Goal: Task Accomplishment & Management: Use online tool/utility

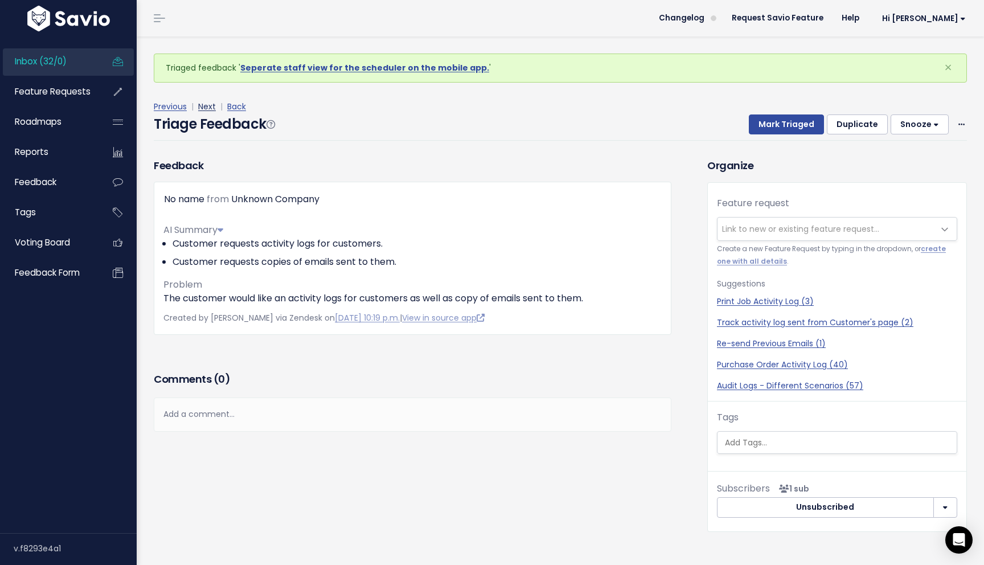
click at [205, 101] on link "Next" at bounding box center [207, 106] width 18 height 11
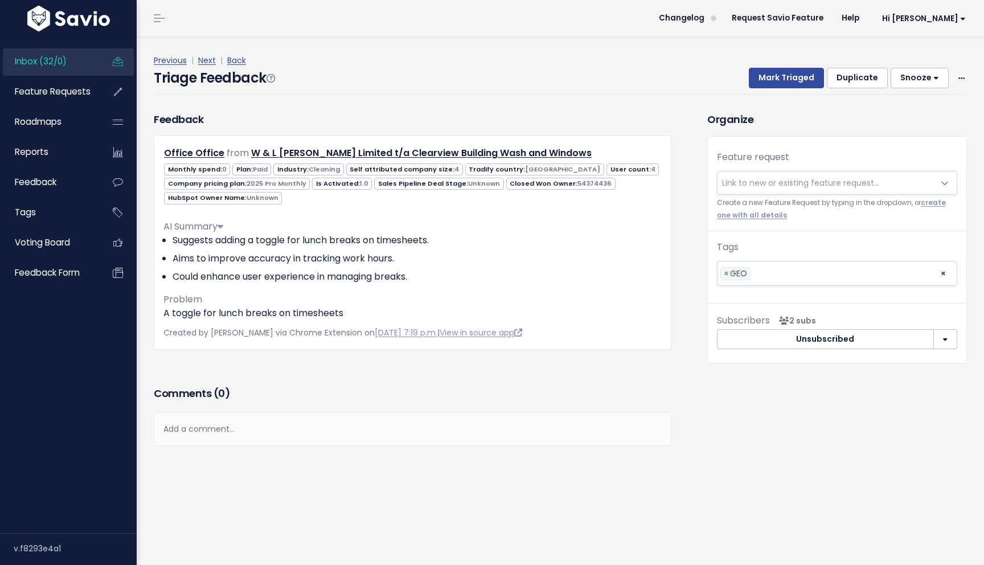
click at [463, 405] on div "Comments ( 0 )" at bounding box center [412, 398] width 517 height 28
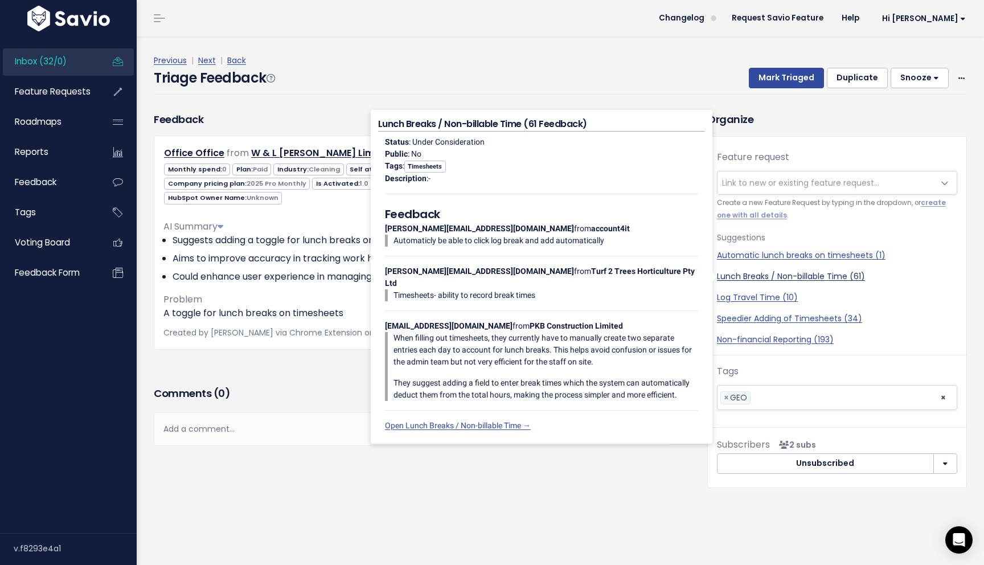
click at [842, 277] on link "Lunch Breaks / Non-billable Time (61)" at bounding box center [837, 276] width 240 height 12
select select "14143"
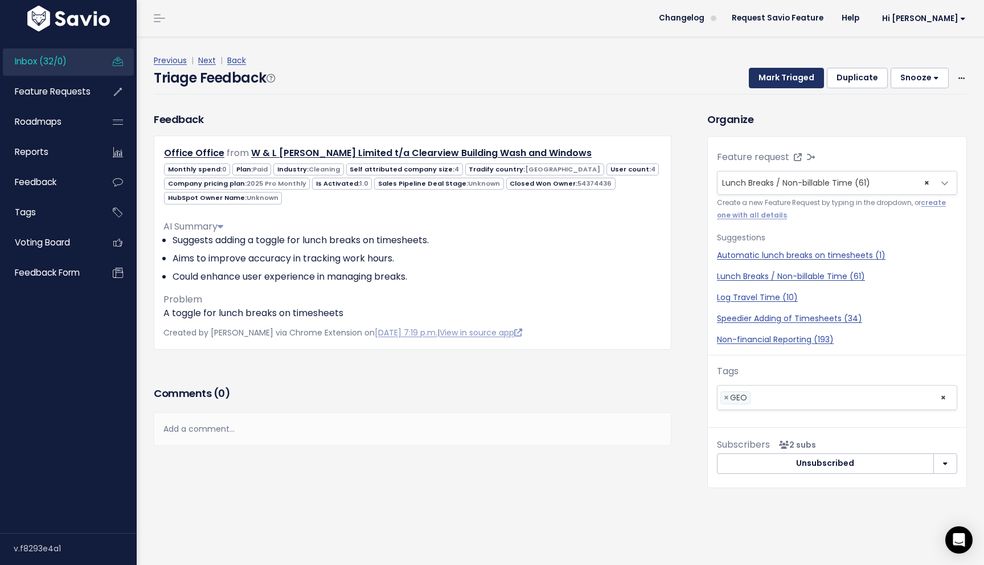
click at [792, 79] on button "Mark Triaged" at bounding box center [785, 78] width 75 height 20
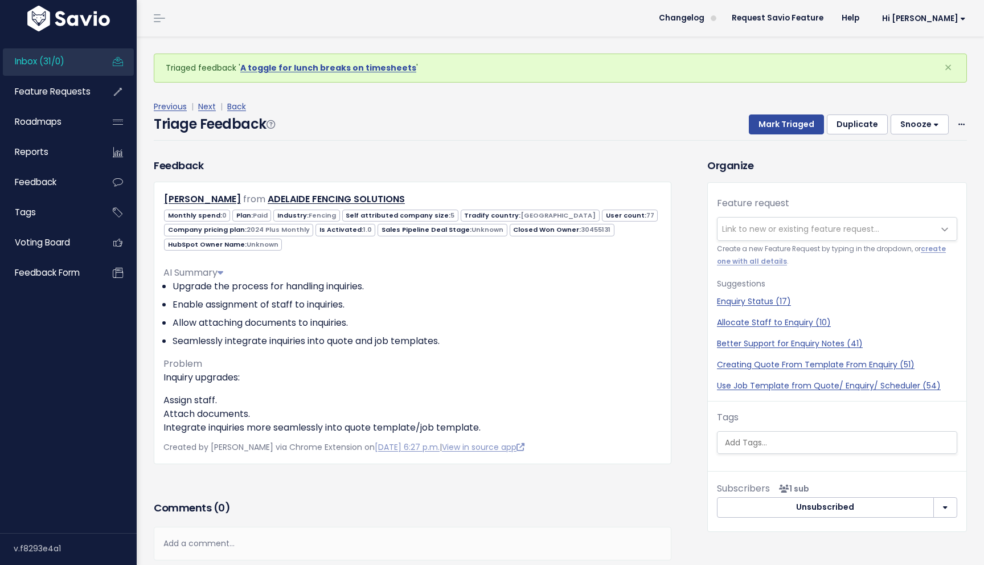
scroll to position [71, 0]
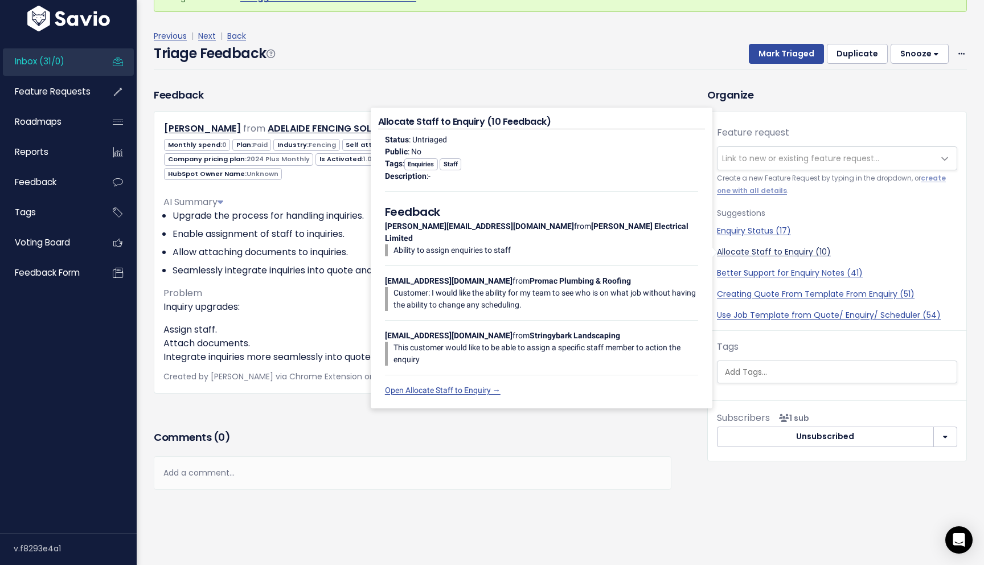
click at [761, 252] on link "Allocate Staff to Enquiry (10)" at bounding box center [837, 252] width 240 height 12
select select "21586"
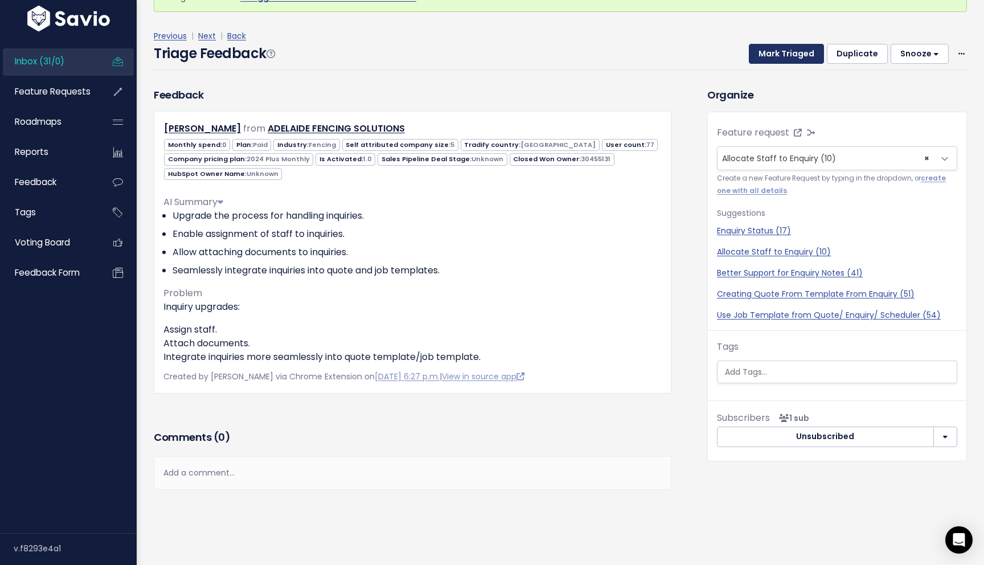
click at [803, 61] on button "Mark Triaged" at bounding box center [785, 54] width 75 height 20
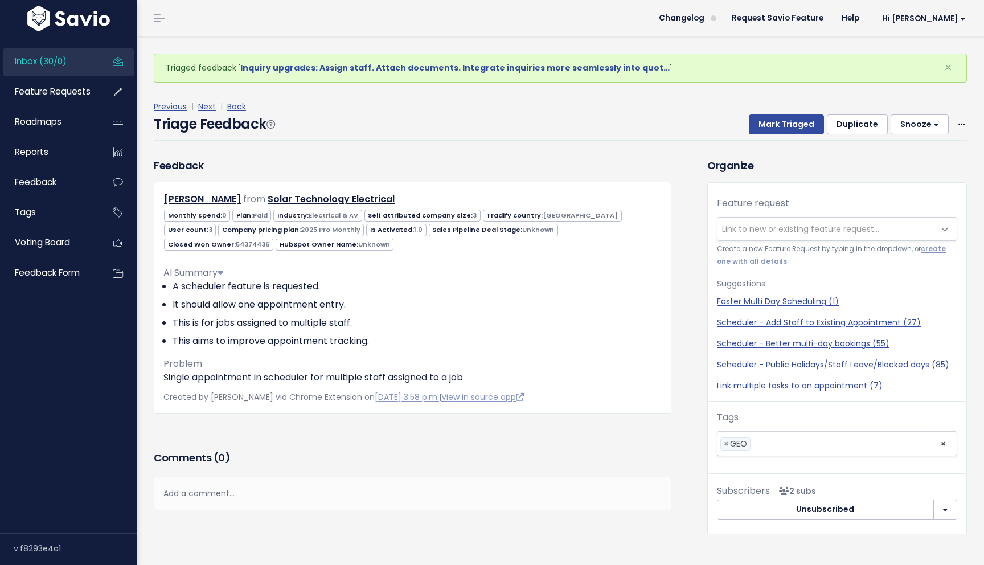
click at [408, 441] on div "Feedback Darren Stemphelet from Solar Technology Electrical" at bounding box center [412, 303] width 534 height 290
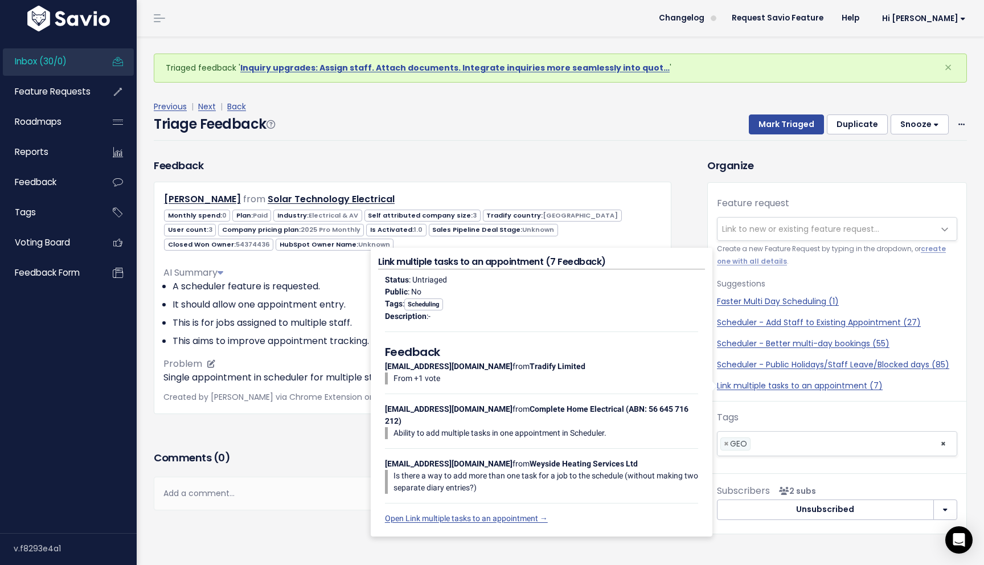
click at [194, 380] on p "Single appointment in scheduler for multiple staff assigned to a job" at bounding box center [412, 378] width 498 height 14
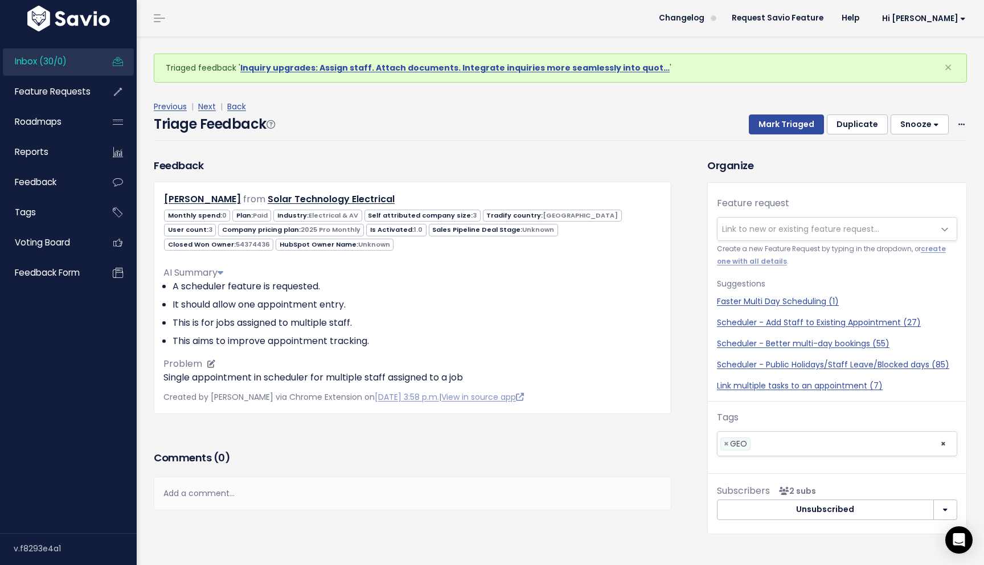
drag, startPoint x: 163, startPoint y: 377, endPoint x: 389, endPoint y: 377, distance: 226.0
click at [389, 377] on p "Single appointment in scheduler for multiple staff assigned to a job" at bounding box center [412, 378] width 498 height 14
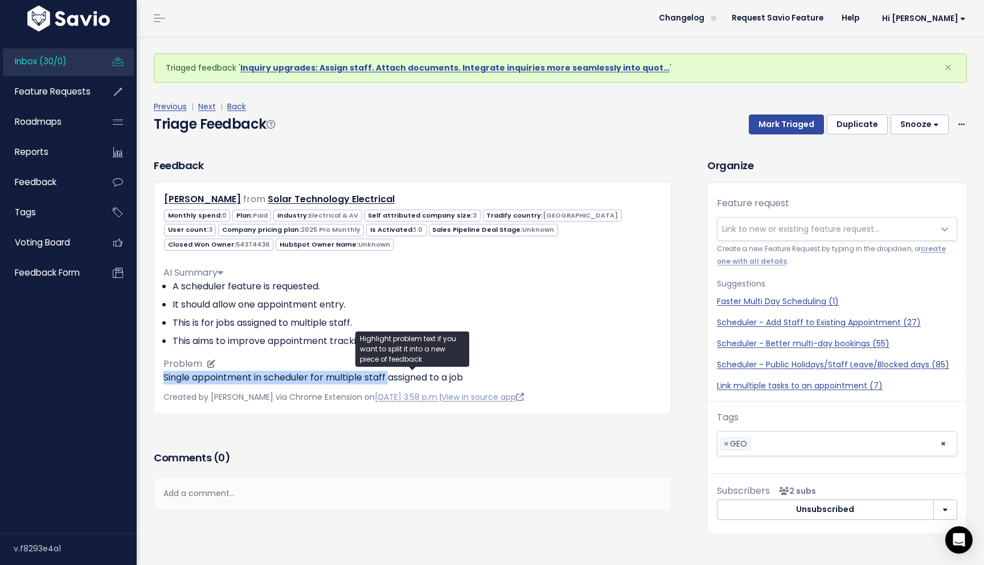
drag, startPoint x: 162, startPoint y: 376, endPoint x: 390, endPoint y: 379, distance: 228.8
click at [390, 379] on div "Darren Stemphelet from Solar Technology Electrical 0 3" at bounding box center [412, 298] width 517 height 232
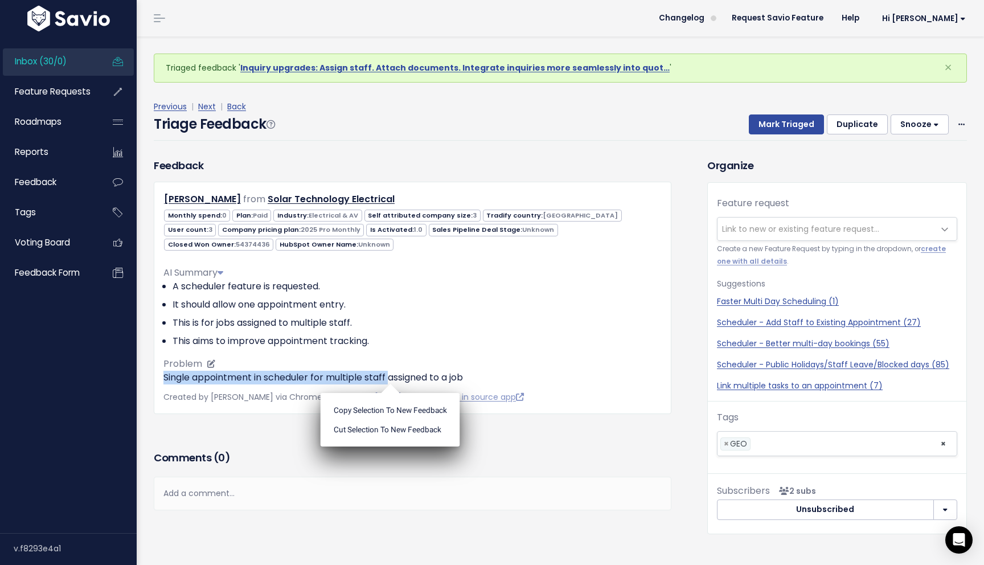
copy p "Single appointment in scheduler for multiple staff"
click at [841, 228] on span "Link to new or existing feature request..." at bounding box center [800, 228] width 157 height 11
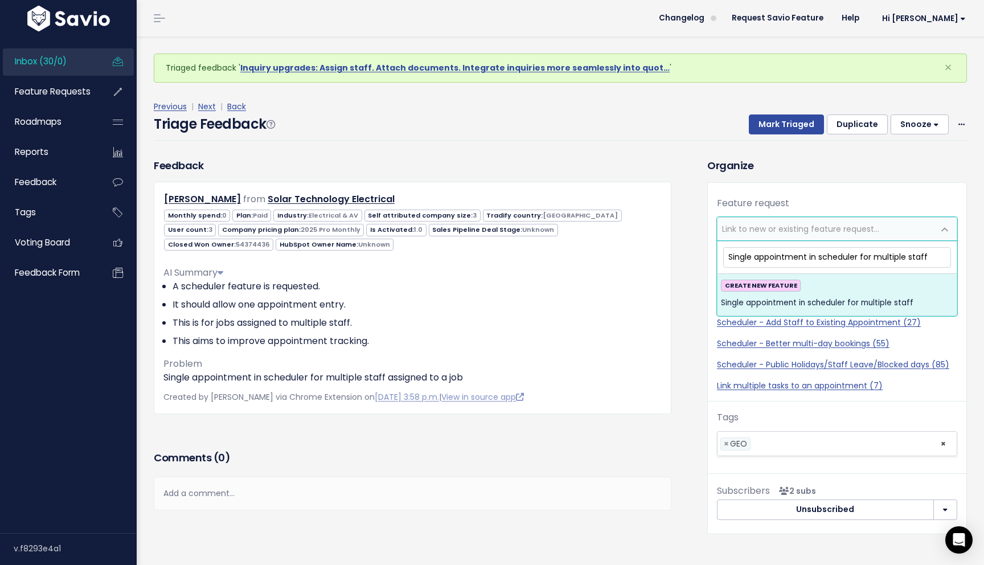
drag, startPoint x: 870, startPoint y: 258, endPoint x: 809, endPoint y: 258, distance: 60.9
click at [809, 258] on input "Single appointment in scheduler for multiple staff" at bounding box center [837, 257] width 228 height 20
click at [928, 262] on input "Single appointment in scheduler for multiple staff" at bounding box center [837, 257] width 228 height 20
type input "Single appointment in scheduler for multiple staff"
click at [843, 303] on span "Single appointment in scheduler for multiple staff" at bounding box center [817, 303] width 192 height 14
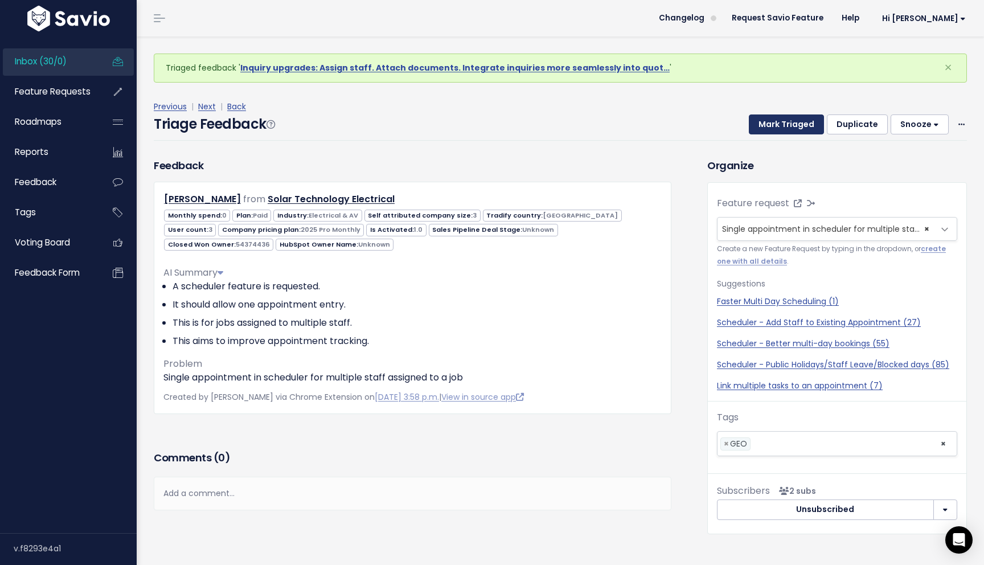
click at [799, 118] on button "Mark Triaged" at bounding box center [785, 124] width 75 height 20
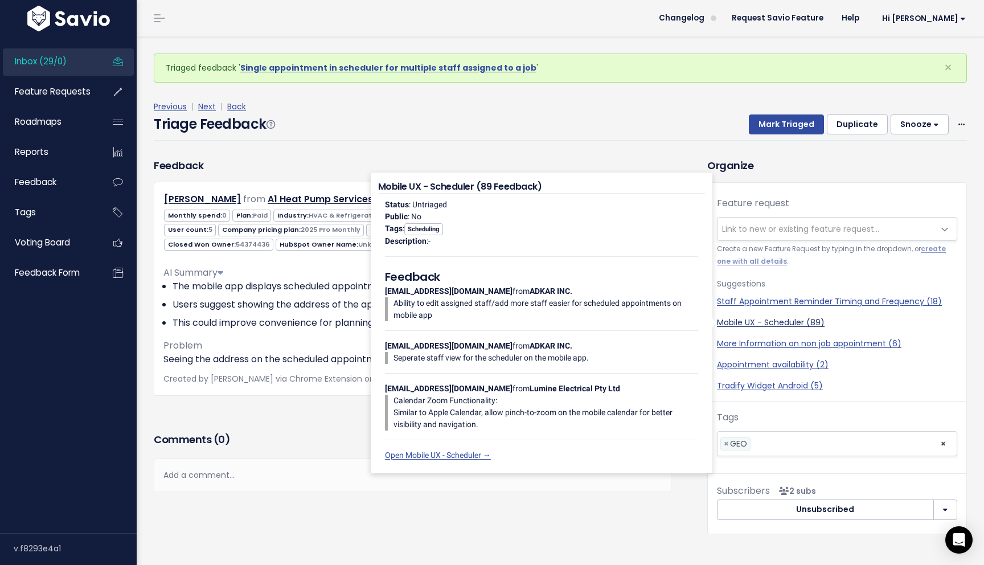
click at [785, 323] on link "Mobile UX - Scheduler (89)" at bounding box center [837, 322] width 240 height 12
select select "22929"
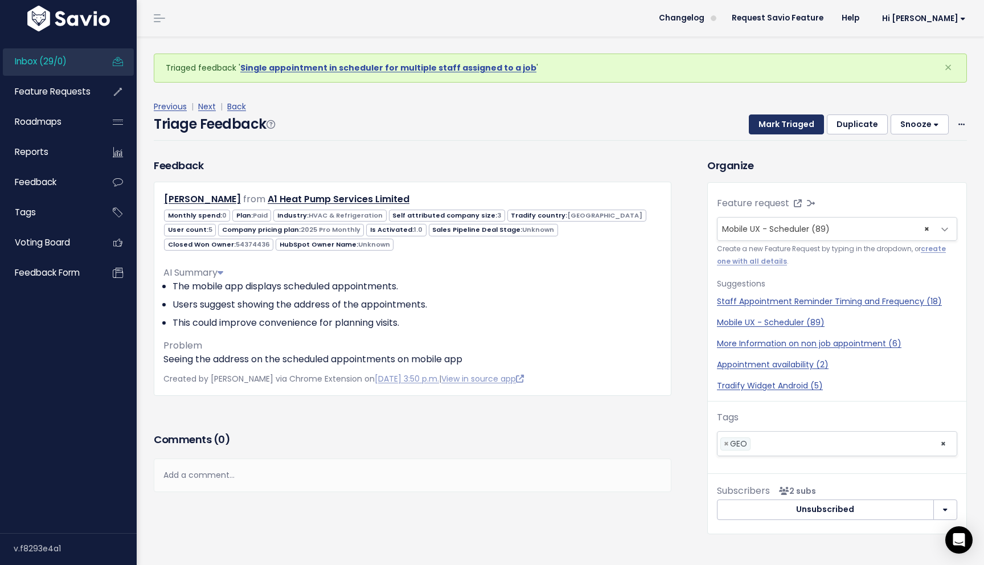
click at [797, 118] on button "Mark Triaged" at bounding box center [785, 124] width 75 height 20
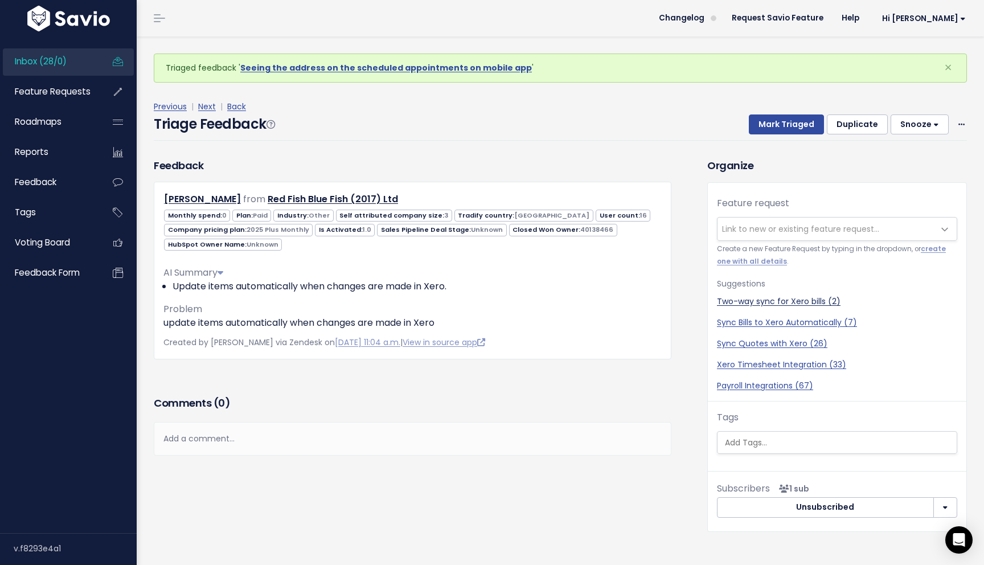
click at [823, 299] on link "Two-way sync for Xero bills (2)" at bounding box center [837, 301] width 240 height 12
select select "20438"
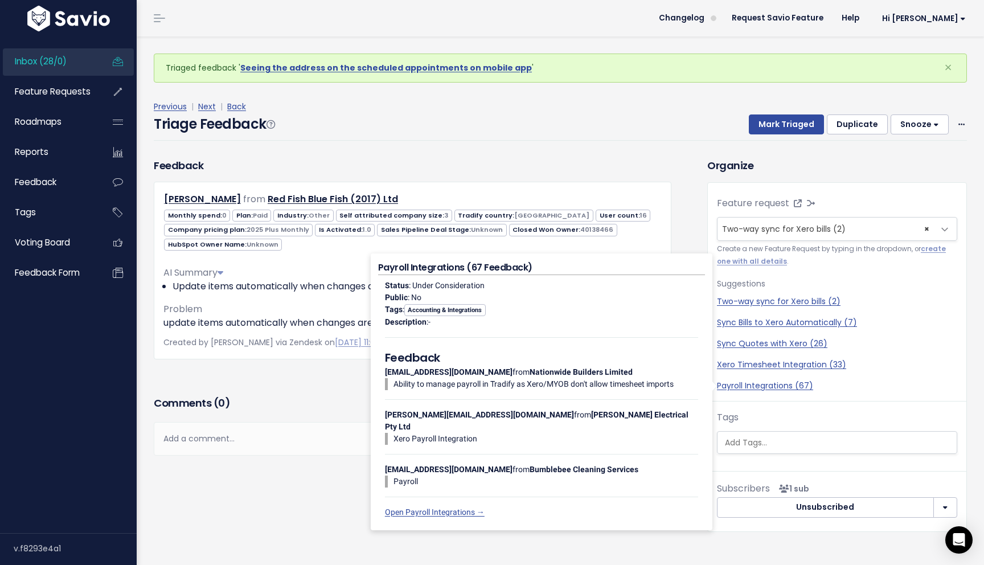
click at [271, 381] on div "Feedback Arne Diependaele from Red Fish Blue Fish (2017) Ltd" at bounding box center [412, 276] width 534 height 236
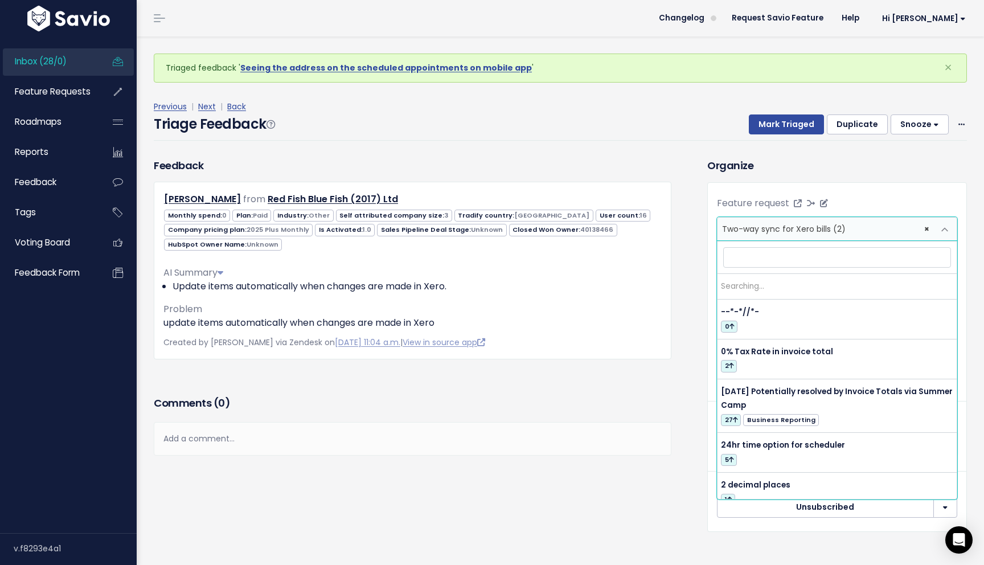
drag, startPoint x: 851, startPoint y: 229, endPoint x: 800, endPoint y: 228, distance: 51.2
click at [800, 228] on span "× Two-way sync for Xero bills (2)" at bounding box center [825, 228] width 216 height 23
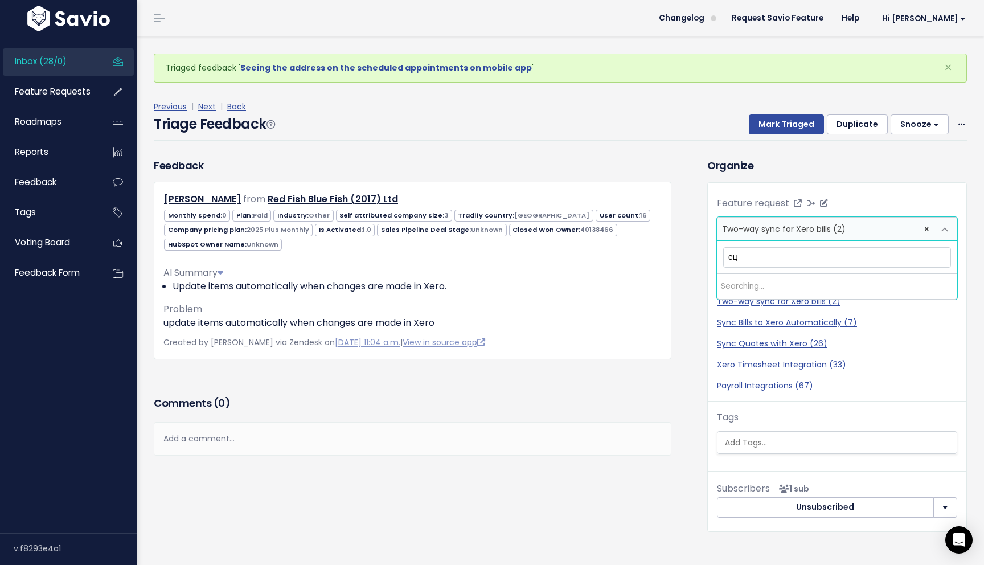
type input "е"
type input "two-way sync"
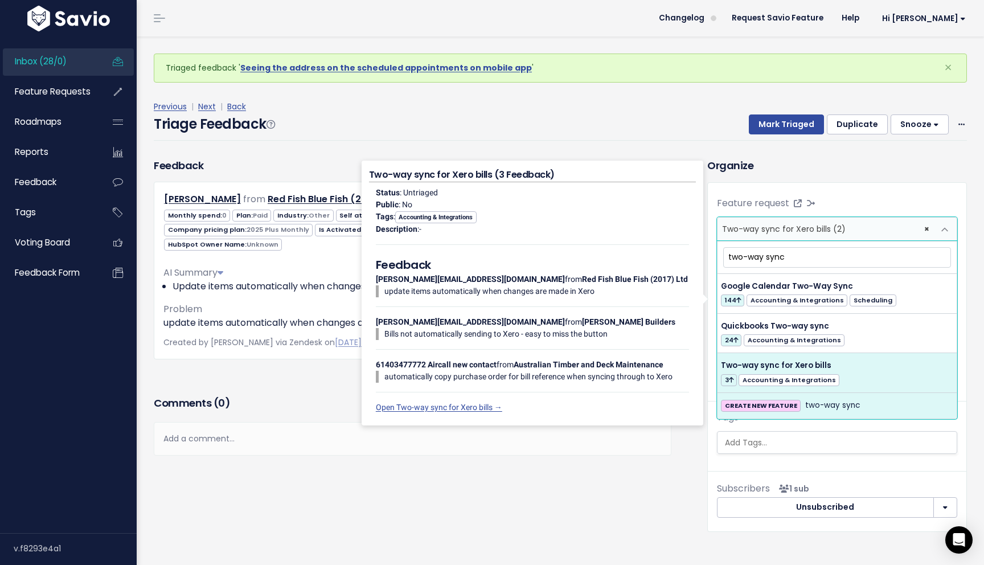
click at [685, 473] on div "Feedback Arne Diependaele from Red Fish Blue Fish (2017) Ltd 0" at bounding box center [421, 353] width 553 height 390
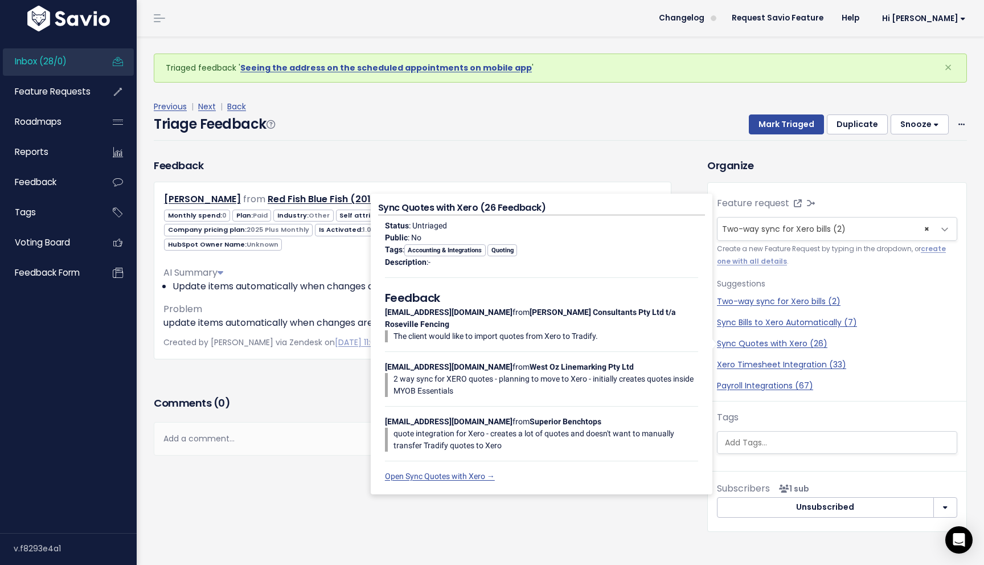
click at [341, 394] on div "Comments ( 0 )" at bounding box center [412, 407] width 517 height 28
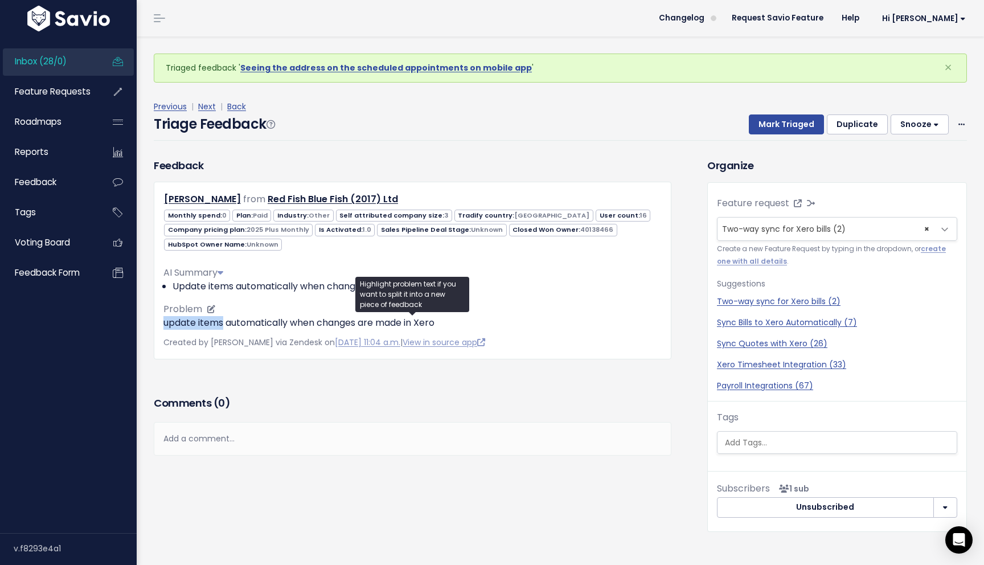
drag, startPoint x: 165, startPoint y: 326, endPoint x: 225, endPoint y: 327, distance: 59.8
click at [225, 327] on p "update items automatically when changes are made in Xero" at bounding box center [412, 323] width 498 height 14
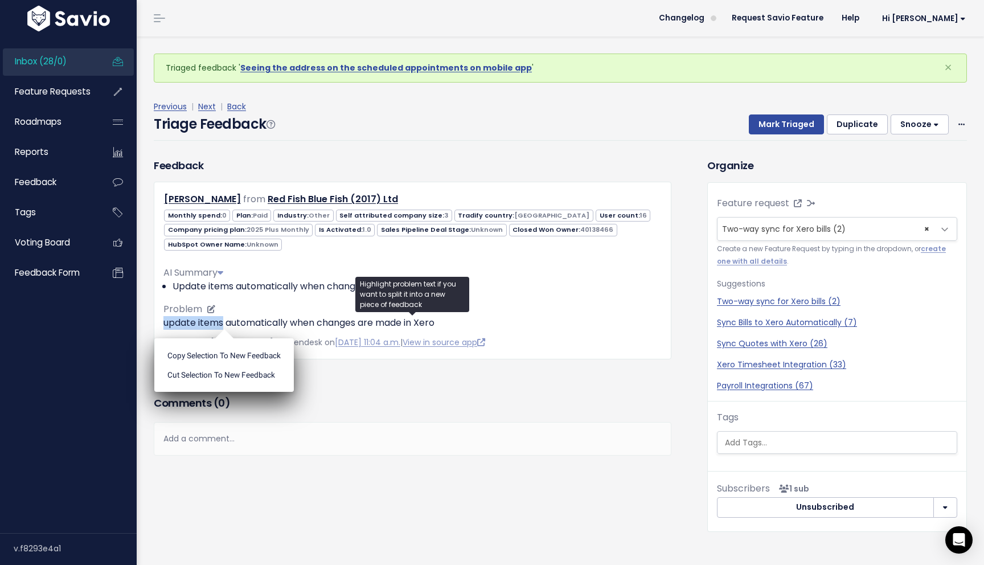
copy p "update items"
click at [318, 383] on div "Feedback Arne Diependaele from Red Fish Blue Fish (2017) Ltd" at bounding box center [412, 276] width 534 height 236
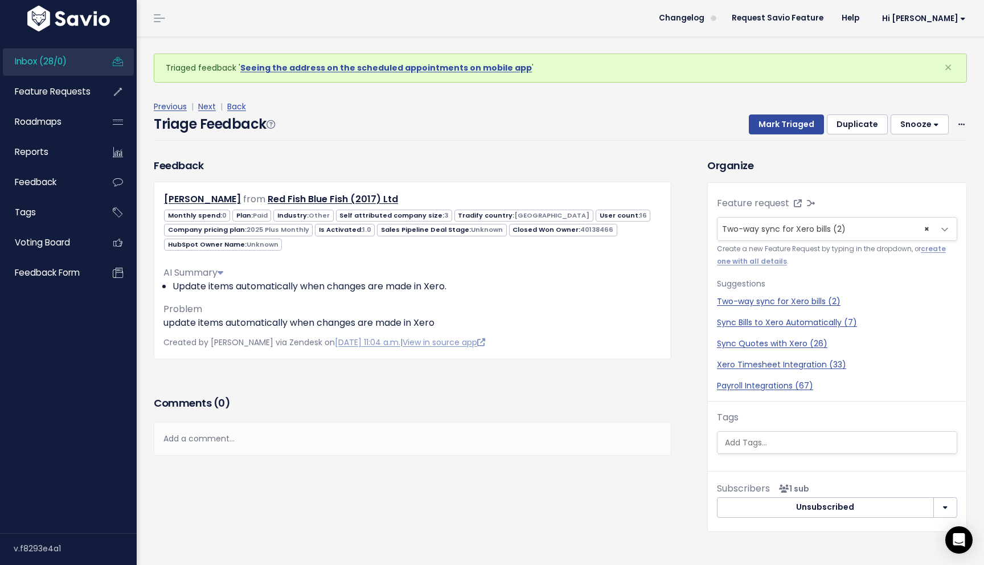
click at [249, 445] on div "Add a comment..." at bounding box center [412, 439] width 517 height 34
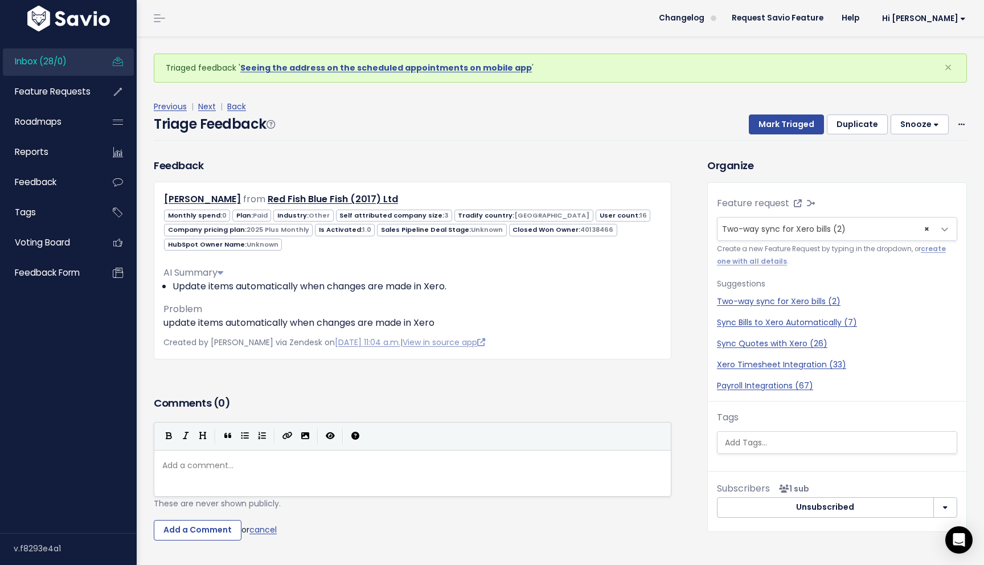
type textarea "@"
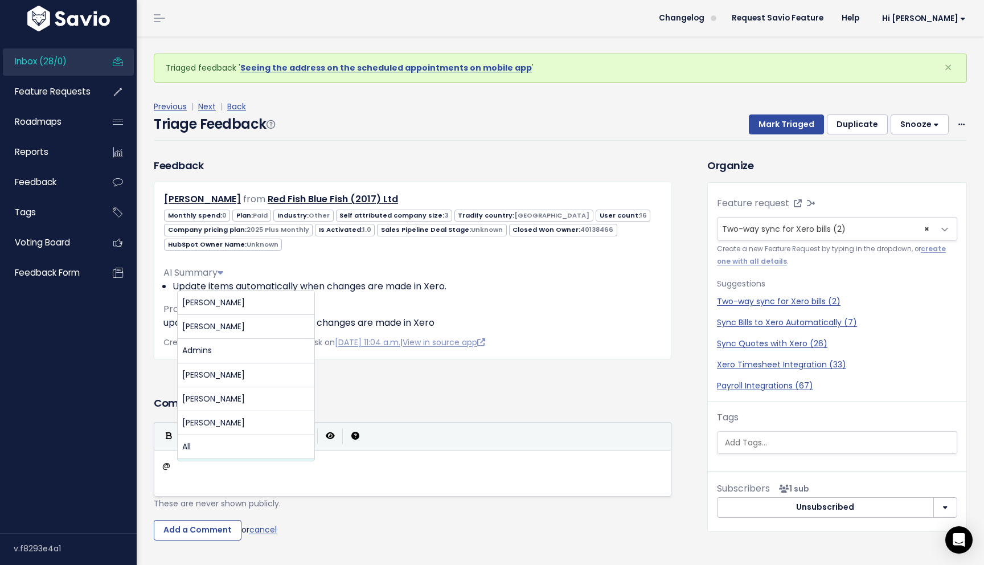
scroll to position [22, 0]
click at [329, 463] on pre "@" at bounding box center [412, 465] width 505 height 14
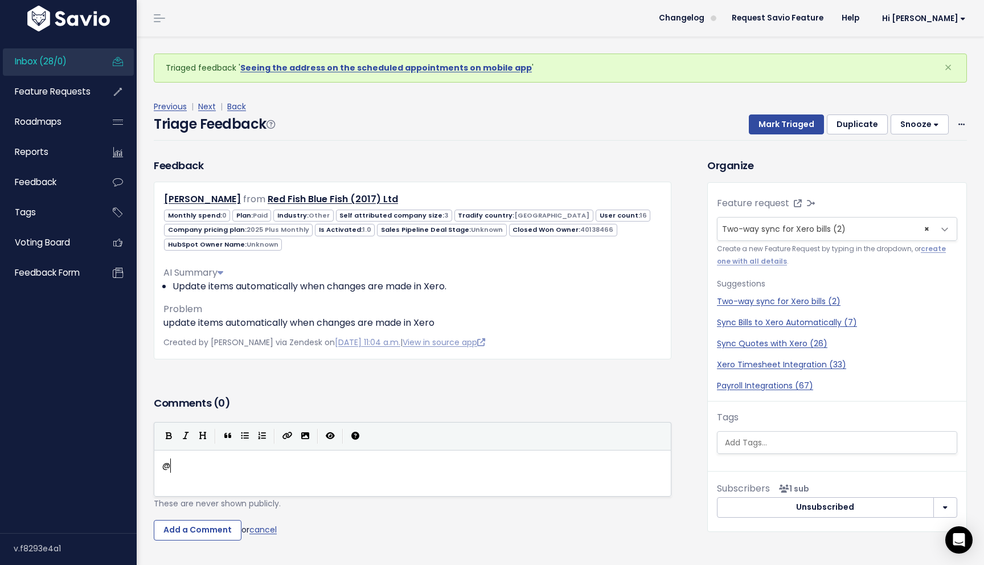
click at [237, 460] on pre "@" at bounding box center [412, 465] width 505 height 14
type textarea "ad"
click at [237, 460] on pre "@ad" at bounding box center [412, 465] width 505 height 14
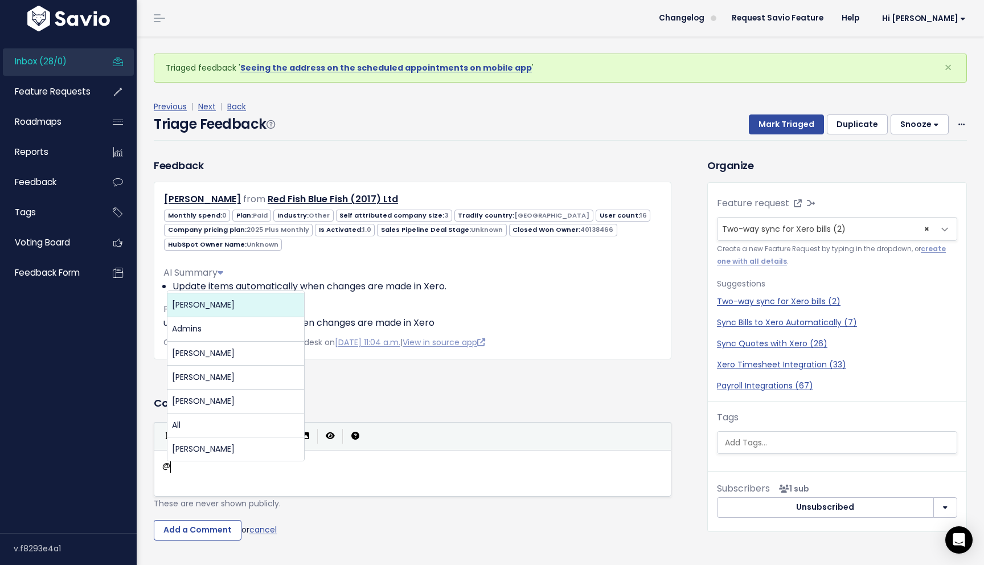
click at [238, 305] on body "Inbox (28/0) Feature Requests Roadmaps ×" at bounding box center [492, 307] width 984 height 615
type textarea "@adam.rose@tradifyhq.com"
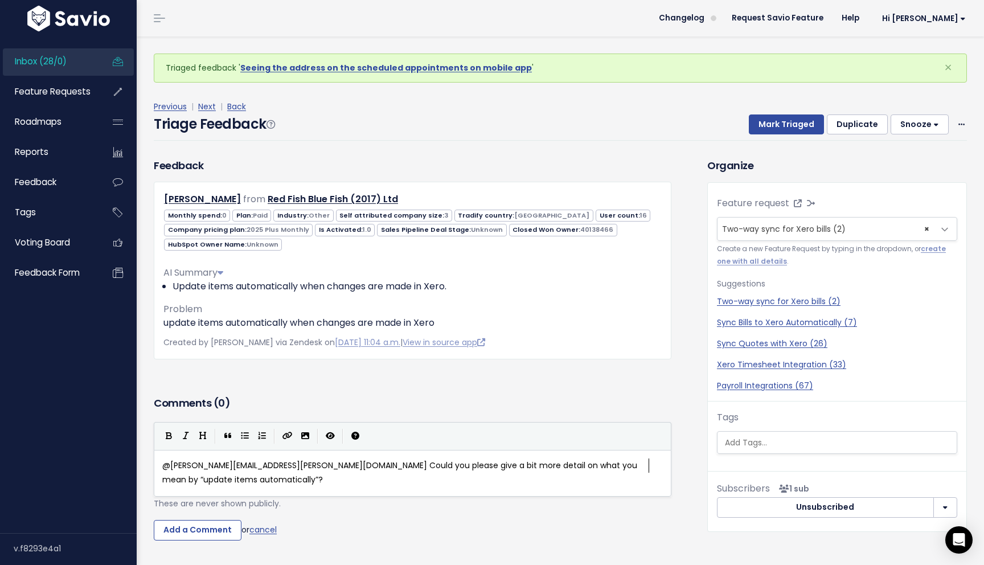
scroll to position [4, 5]
type textarea "?"
click at [215, 528] on input "Add a Comment" at bounding box center [198, 530] width 88 height 20
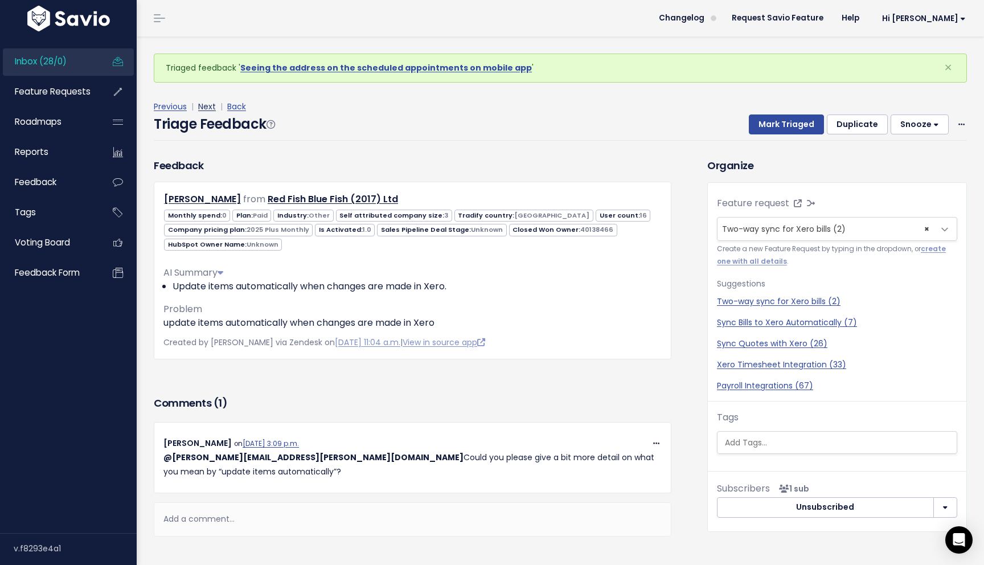
click at [207, 106] on link "Next" at bounding box center [207, 106] width 18 height 11
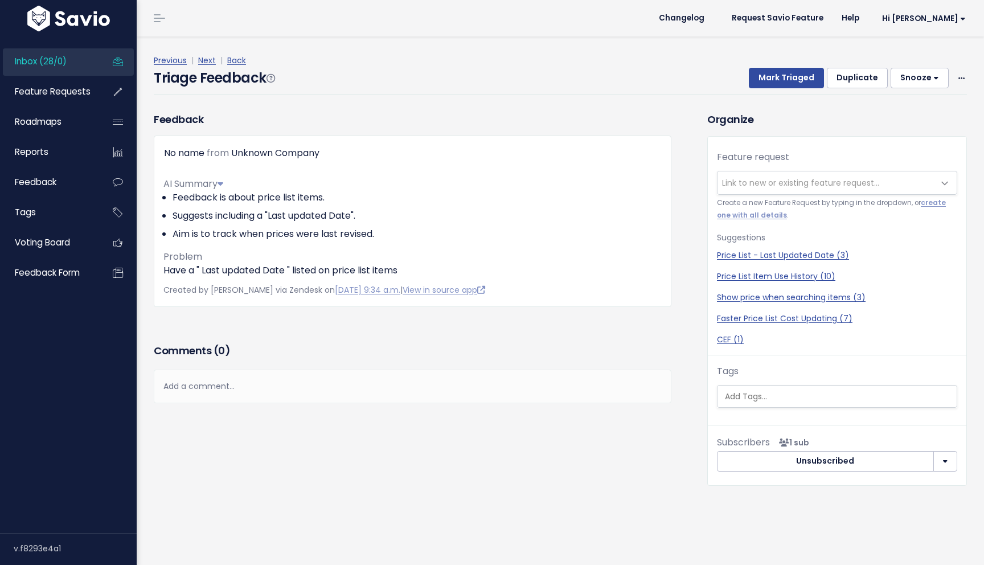
click at [380, 342] on div "Comments ( 0 )" at bounding box center [412, 355] width 517 height 28
click at [807, 248] on div "Suggestions Price List - Last Updated Date (3) Price List Item Use History (10)…" at bounding box center [837, 288] width 240 height 115
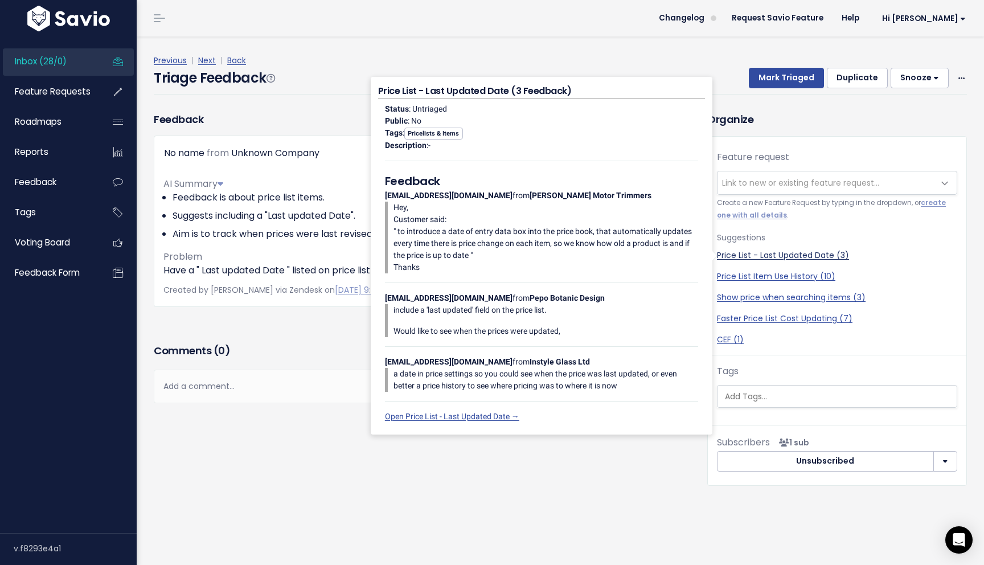
click at [805, 258] on link "Price List - Last Updated Date (3)" at bounding box center [837, 255] width 240 height 12
select select "28754"
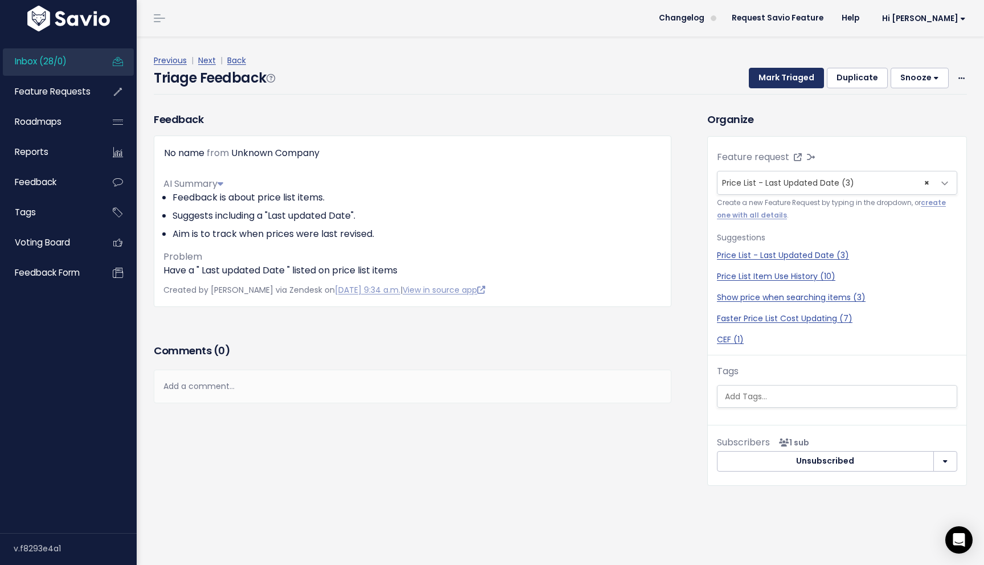
click at [779, 75] on button "Mark Triaged" at bounding box center [785, 78] width 75 height 20
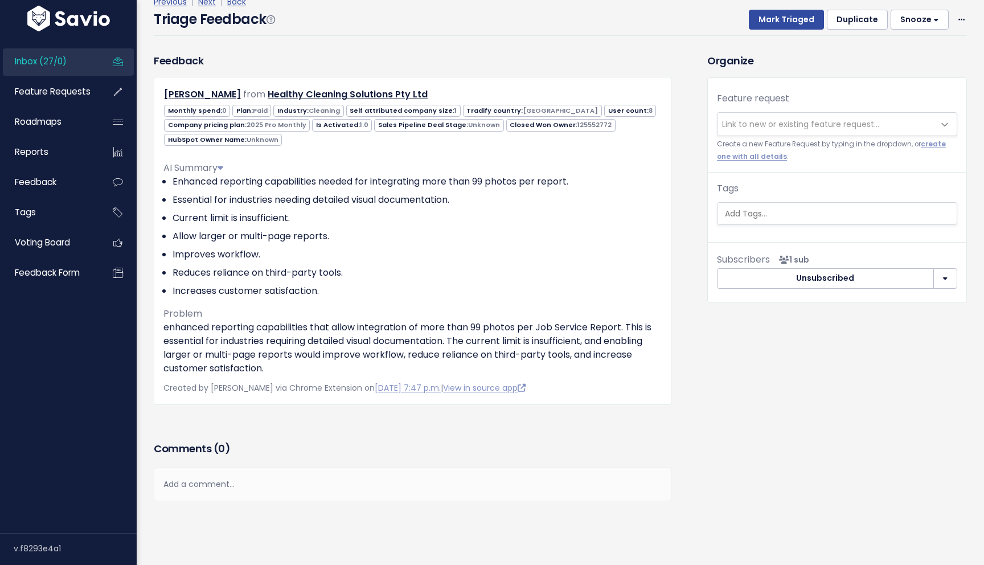
scroll to position [116, 0]
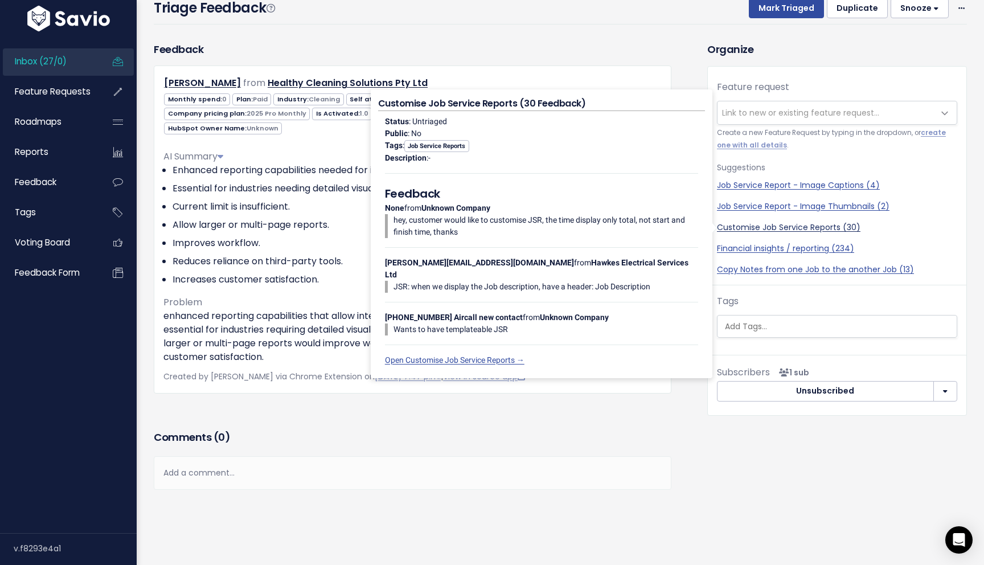
click at [793, 230] on link "Customise Job Service Reports (30)" at bounding box center [837, 227] width 240 height 12
select select "45954"
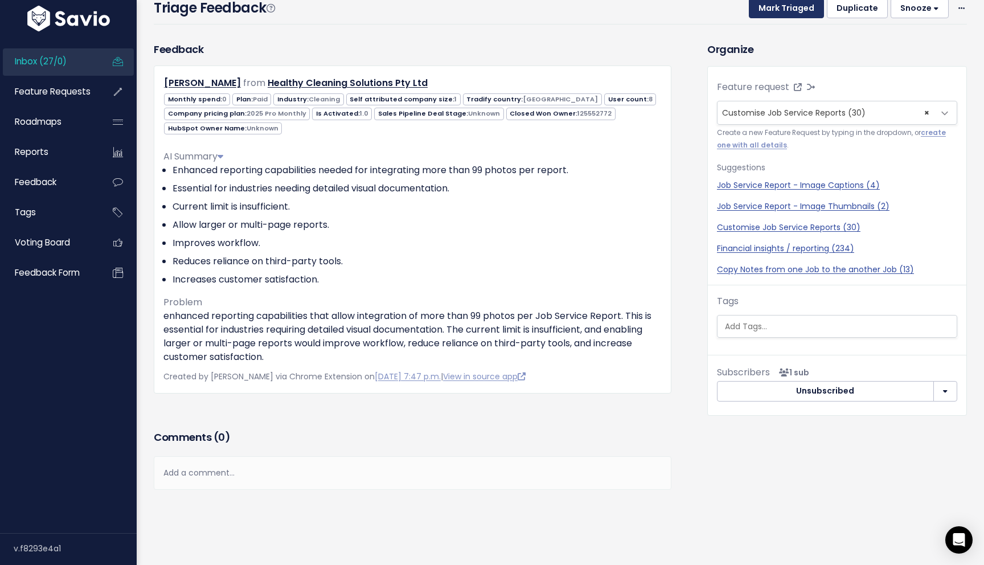
click at [780, 5] on button "Mark Triaged" at bounding box center [785, 8] width 75 height 20
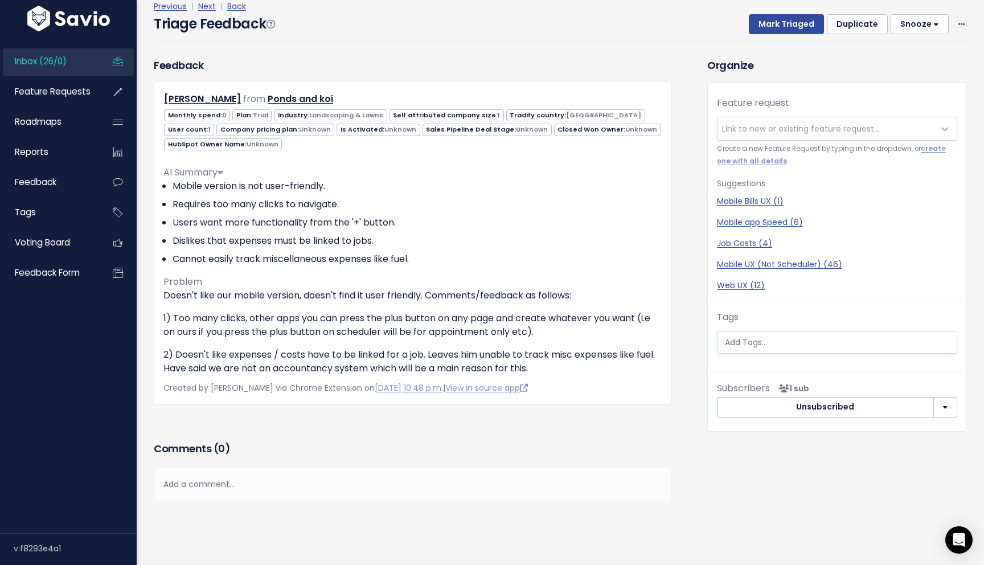
scroll to position [112, 0]
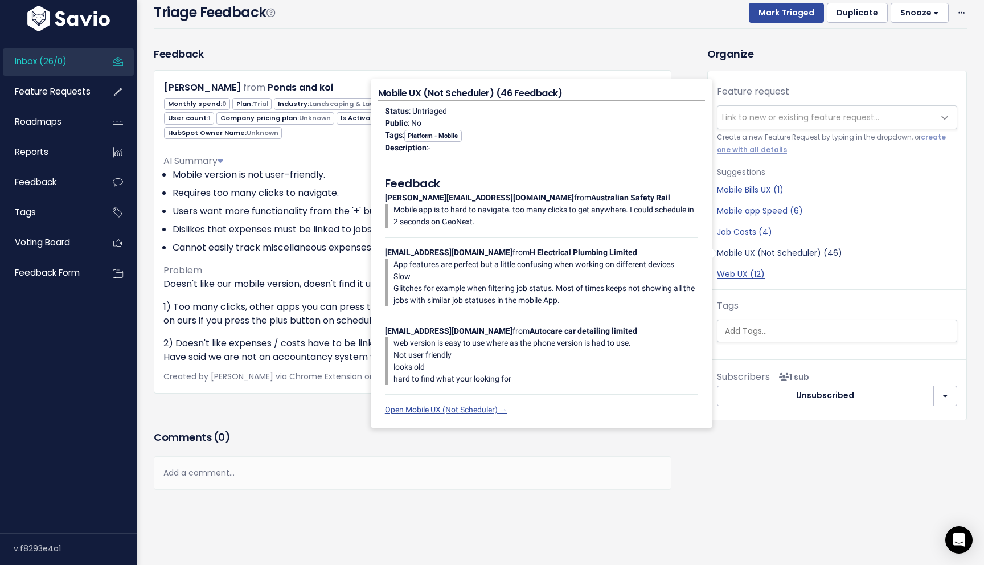
click at [806, 253] on link "Mobile UX (Not Scheduler) (46)" at bounding box center [837, 253] width 240 height 12
select select "13038"
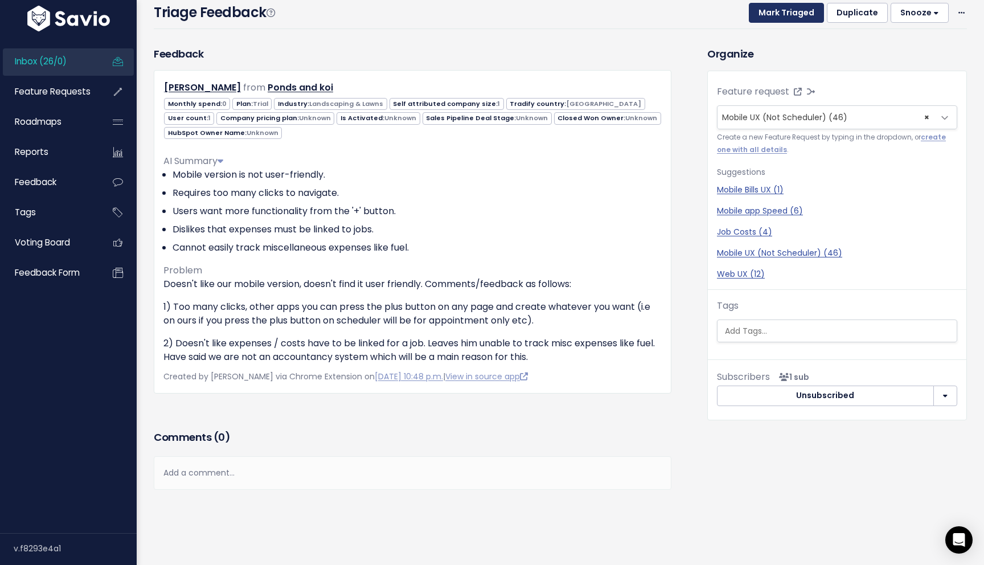
click at [775, 10] on button "Mark Triaged" at bounding box center [785, 13] width 75 height 20
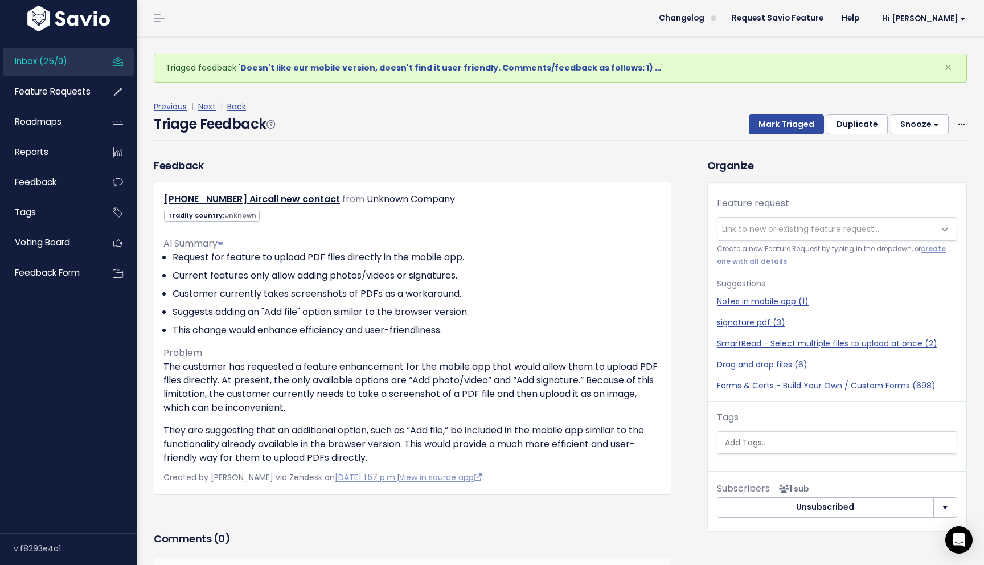
click at [767, 245] on small "Create a new Feature Request by typing in the dropdown, or create one with all …" at bounding box center [837, 255] width 240 height 24
click at [770, 230] on span "Link to new or existing feature request..." at bounding box center [800, 228] width 157 height 11
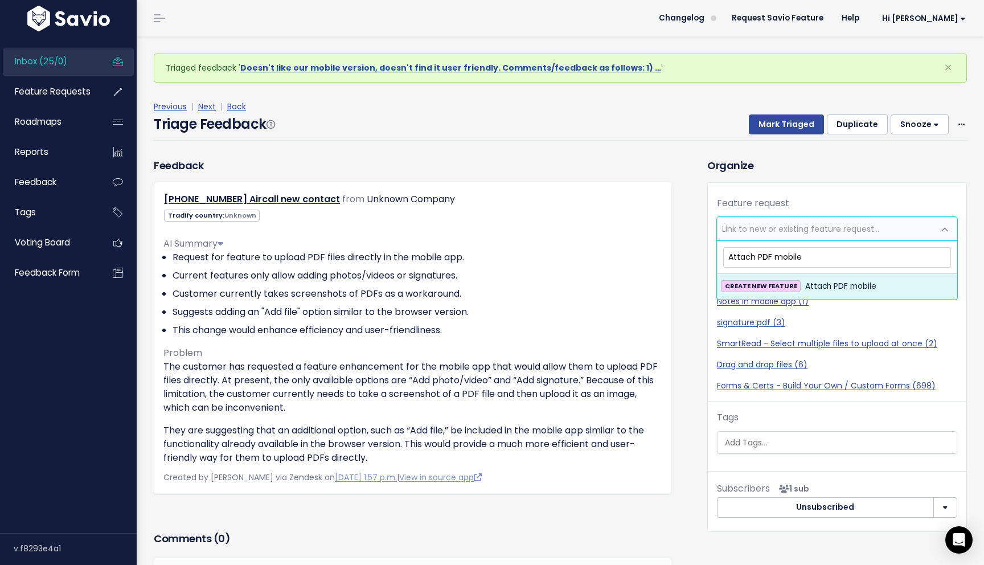
type input "Attach PDF mobile"
click at [806, 226] on span "Link to new or existing feature request..." at bounding box center [800, 228] width 157 height 11
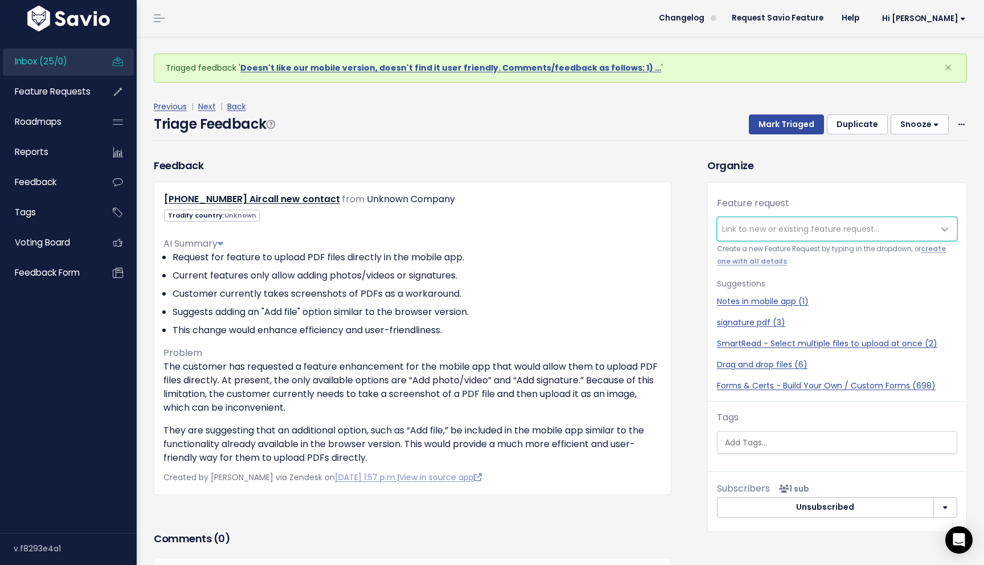
click at [806, 226] on span "Link to new or existing feature request..." at bounding box center [800, 228] width 157 height 11
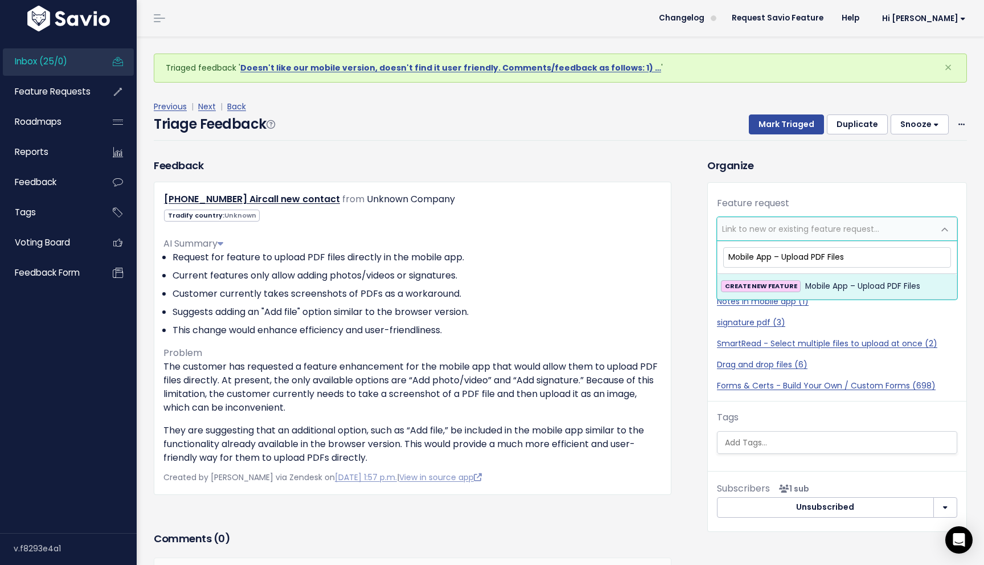
drag, startPoint x: 782, startPoint y: 258, endPoint x: 714, endPoint y: 260, distance: 68.3
click at [714, 260] on body "Inbox (25/0) Feature Requests Roadmaps ×" at bounding box center [492, 333] width 984 height 666
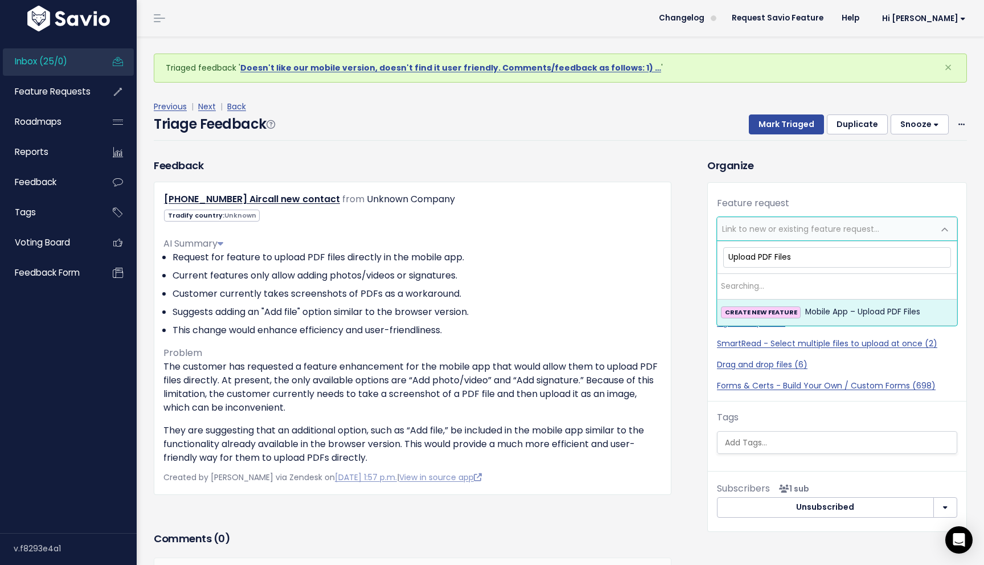
click at [816, 257] on input "Upload PDF Files" at bounding box center [837, 257] width 228 height 20
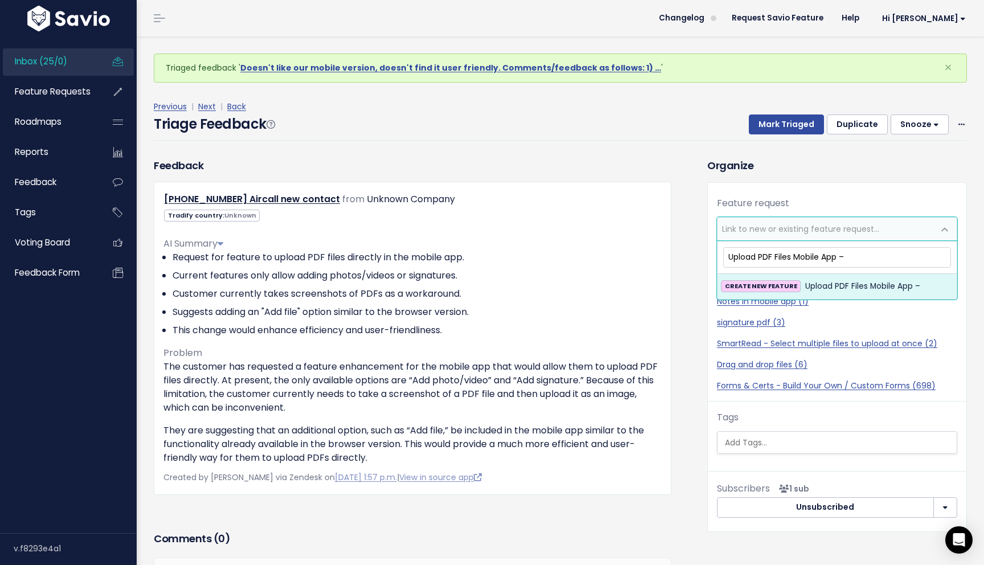
click at [793, 260] on input "Upload PDF Files Mobile App –" at bounding box center [837, 257] width 228 height 20
click at [883, 260] on input "Upload PDF Files in Mobile App –" at bounding box center [837, 257] width 228 height 20
type input "Upload PDF Files in Mobile App"
click at [838, 286] on span "Upload PDF Files in Mobile App" at bounding box center [863, 286] width 116 height 14
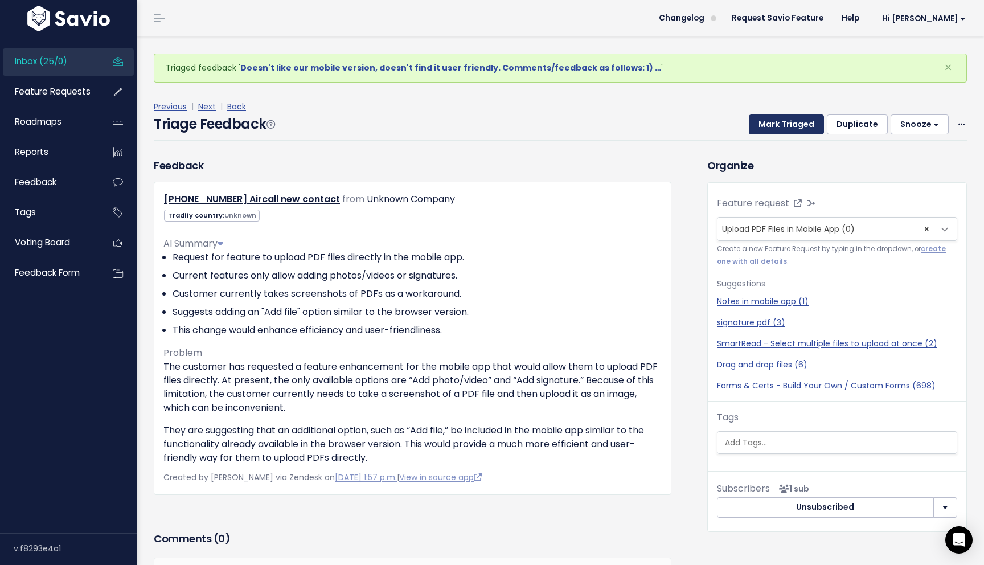
click at [799, 121] on button "Mark Triaged" at bounding box center [785, 124] width 75 height 20
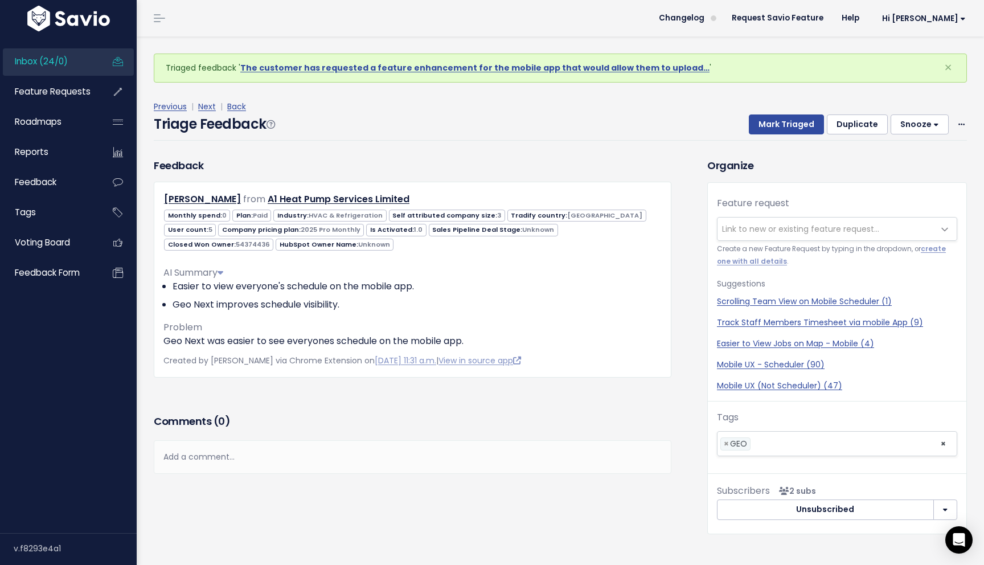
click at [777, 224] on span "Link to new or existing feature request..." at bounding box center [800, 228] width 157 height 11
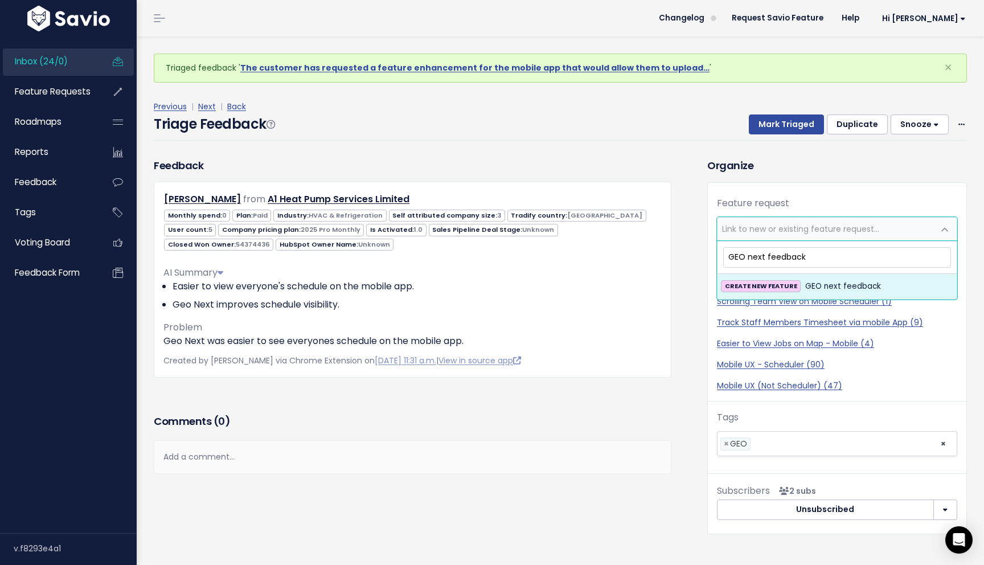
type input "GEO next feedback"
click at [835, 290] on span "GEO next feedback" at bounding box center [843, 286] width 76 height 14
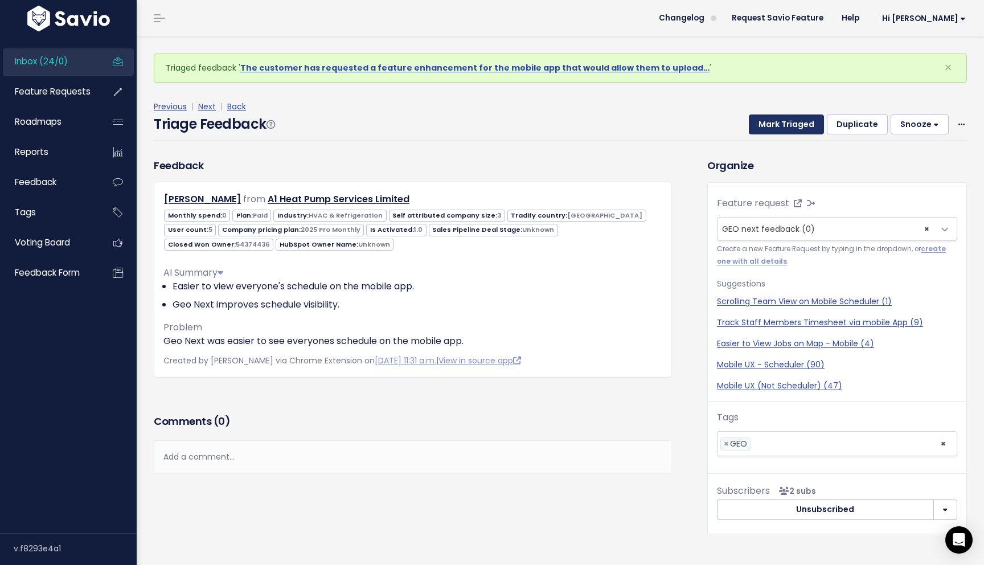
click at [796, 126] on button "Mark Triaged" at bounding box center [785, 124] width 75 height 20
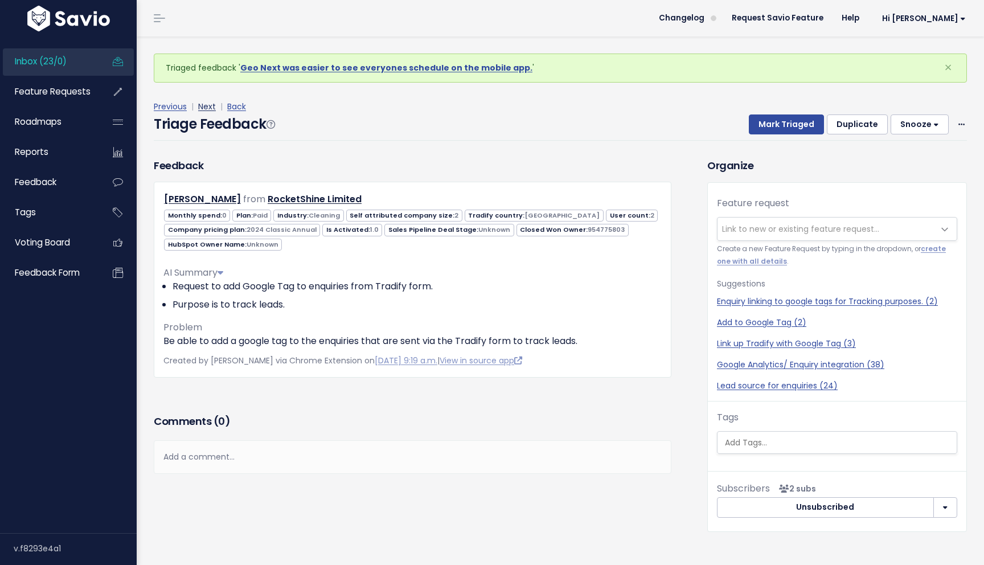
click at [207, 111] on link "Next" at bounding box center [207, 106] width 18 height 11
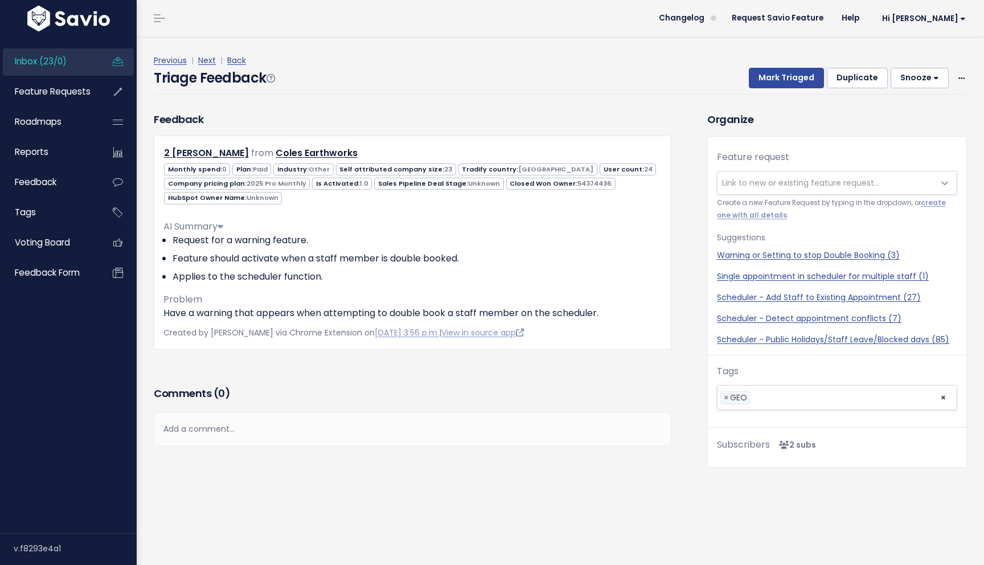
click at [328, 359] on div "Feedback 2 Ben Coles from Coles Earthworks 0" at bounding box center [412, 248] width 534 height 272
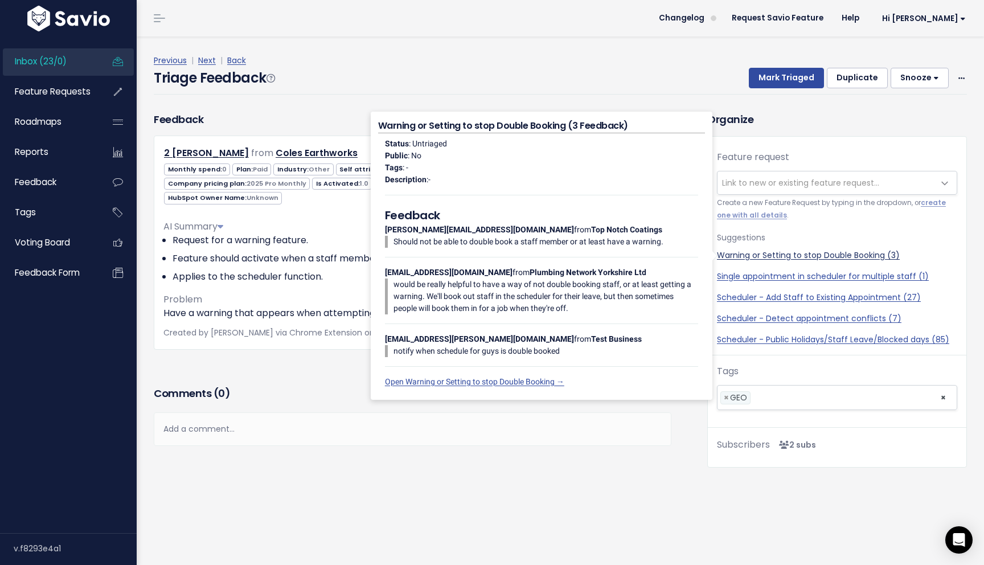
click at [764, 256] on link "Warning or Setting to stop Double Booking (3)" at bounding box center [837, 255] width 240 height 12
select select "42850"
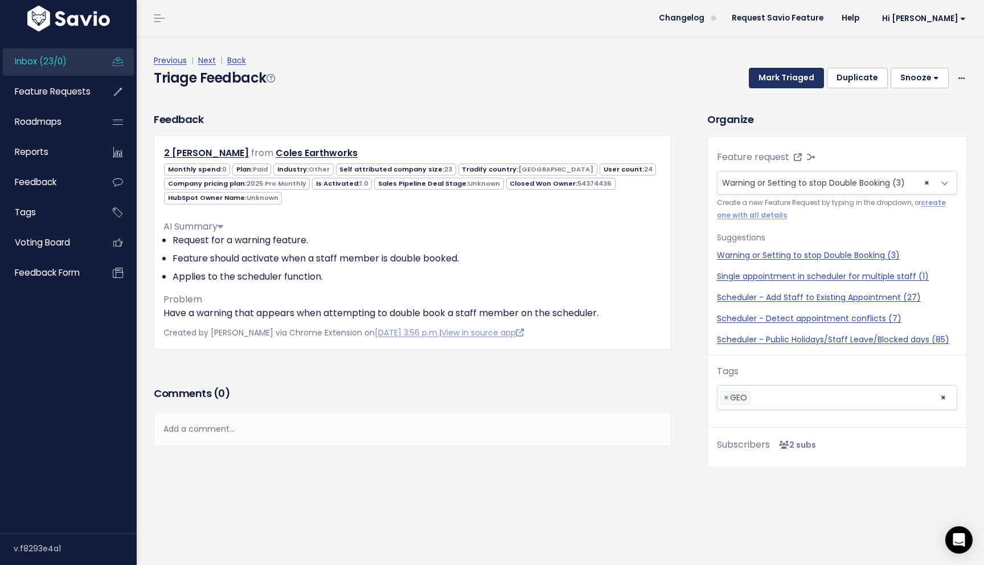
click at [781, 79] on button "Mark Triaged" at bounding box center [785, 78] width 75 height 20
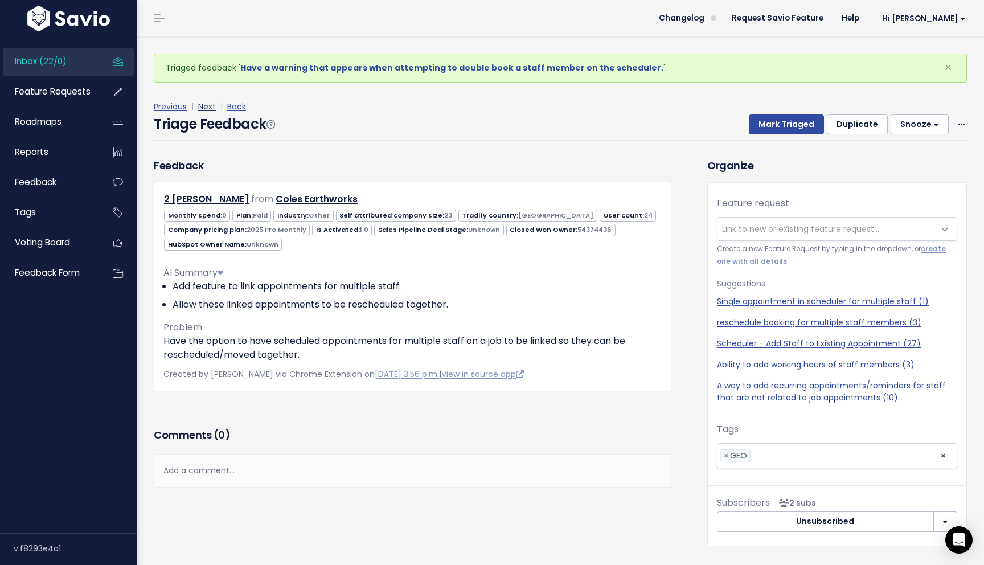
click at [208, 104] on link "Next" at bounding box center [207, 106] width 18 height 11
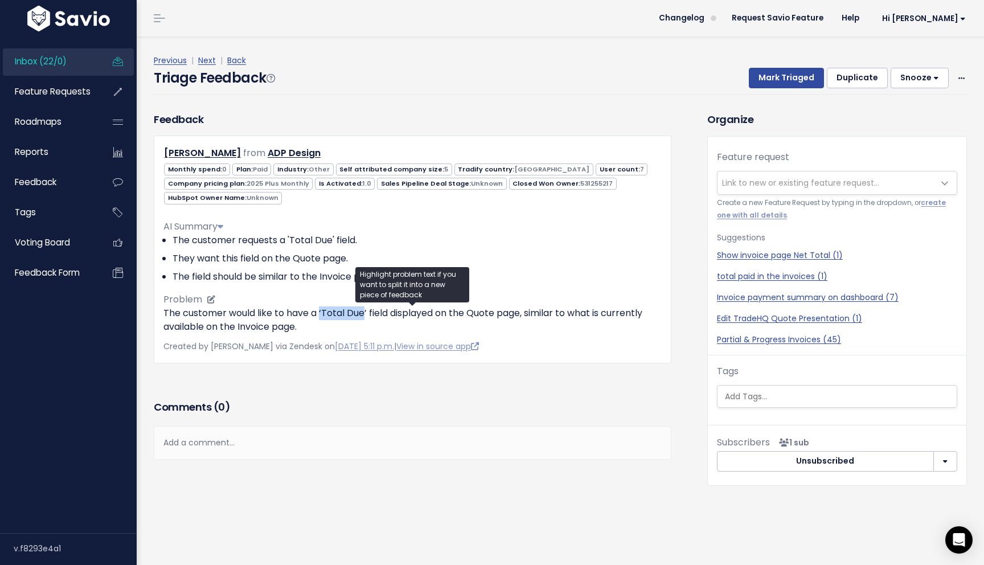
drag, startPoint x: 320, startPoint y: 312, endPoint x: 365, endPoint y: 312, distance: 45.0
click at [365, 312] on p "The customer would like to have a ‘Total Due’ field displayed on the Quote page…" at bounding box center [412, 319] width 498 height 27
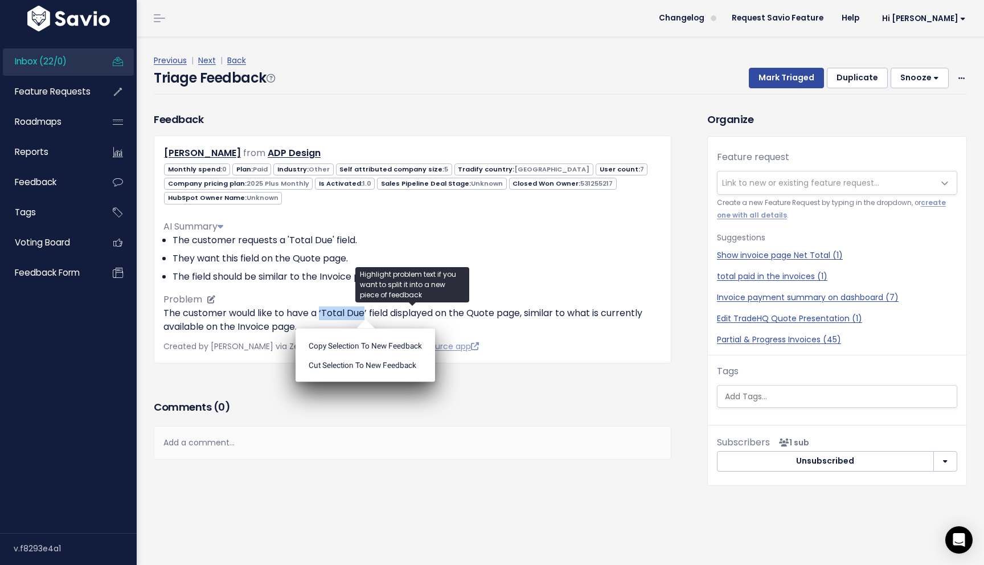
click at [291, 312] on p "The customer would like to have a ‘Total Due’ field displayed on the Quote page…" at bounding box center [412, 319] width 498 height 27
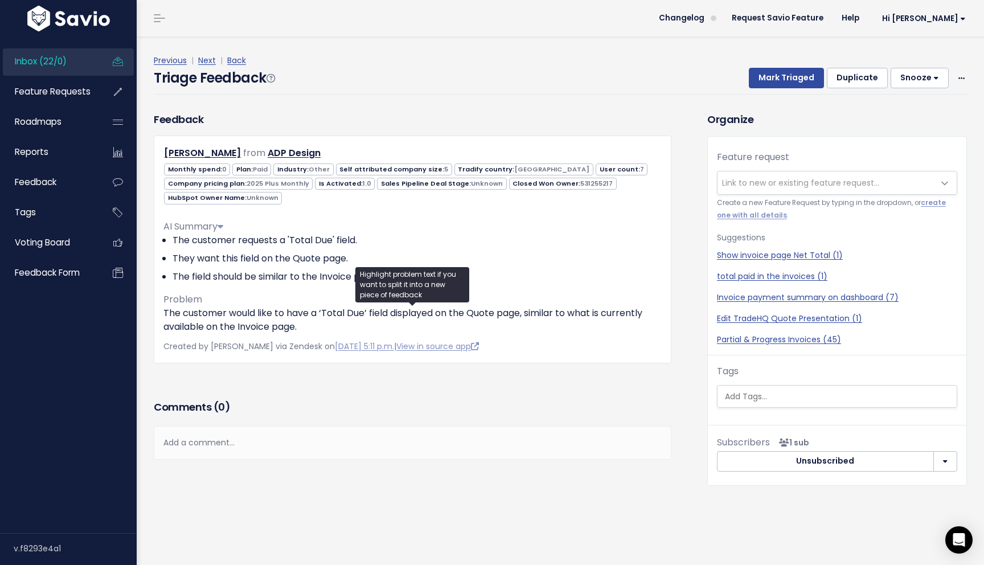
click at [521, 406] on h3 "Comments ( 0 )" at bounding box center [412, 407] width 517 height 16
click at [832, 187] on span "Link to new or existing feature request..." at bounding box center [800, 182] width 157 height 11
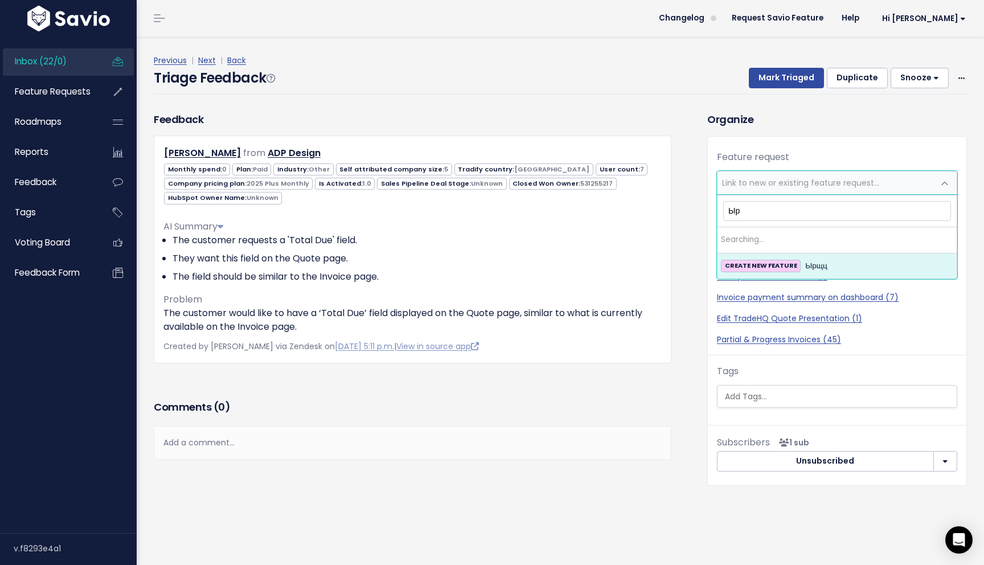
type input "Ы"
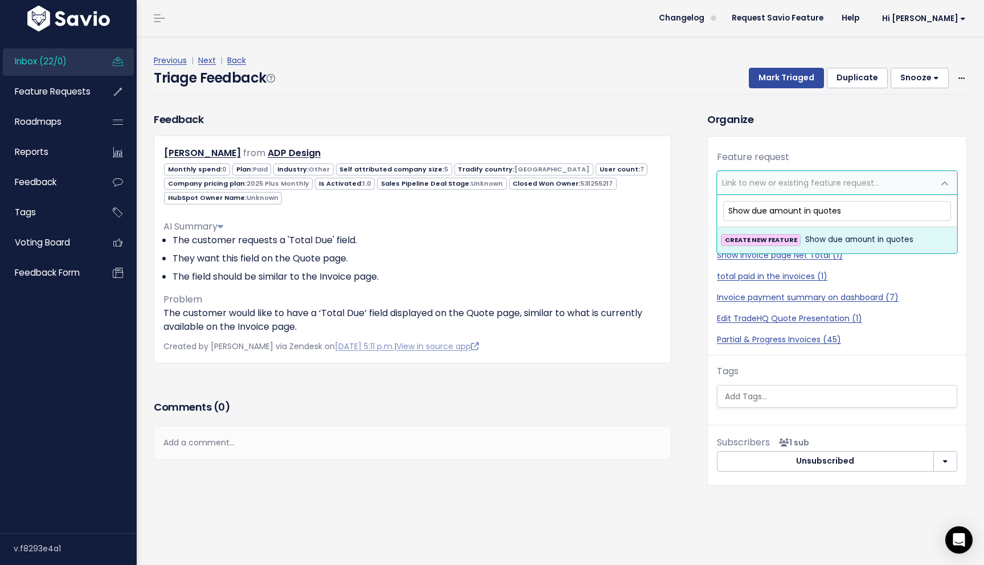
type input "Show due amount in quotes"
click at [838, 237] on span "Show due amount in quotes" at bounding box center [859, 240] width 108 height 14
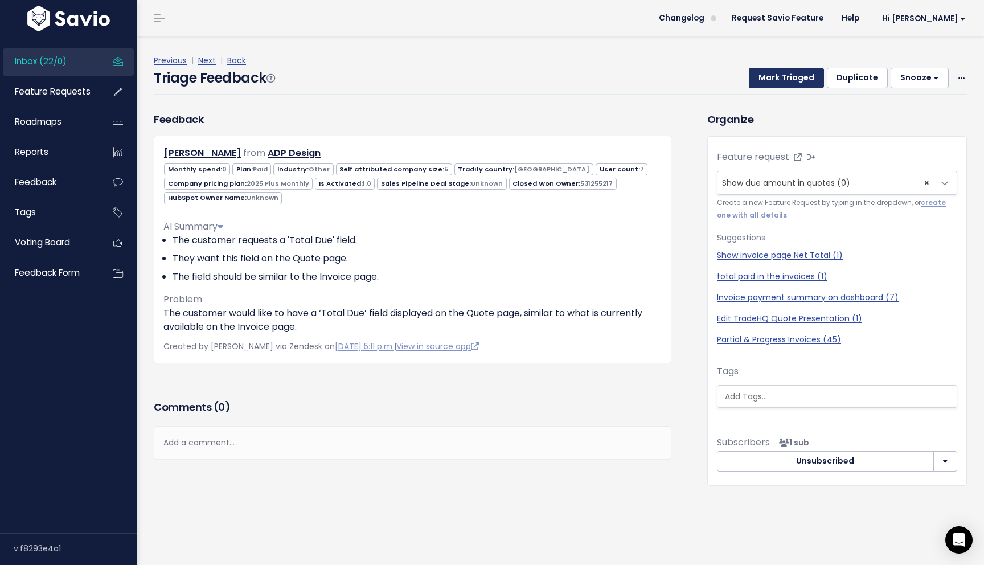
click at [796, 80] on button "Mark Triaged" at bounding box center [785, 78] width 75 height 20
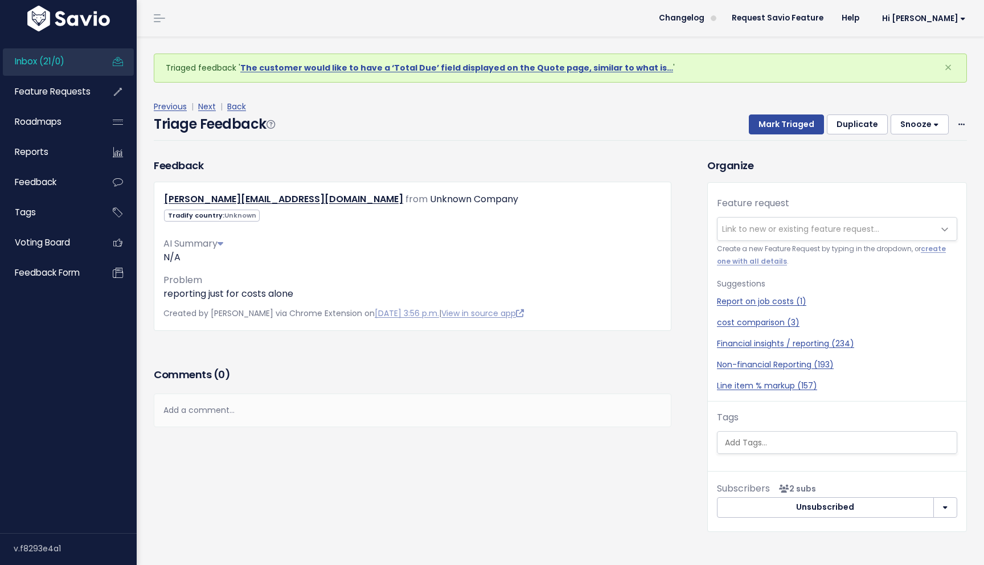
click at [594, 366] on div "Comments ( 0 )" at bounding box center [412, 379] width 517 height 28
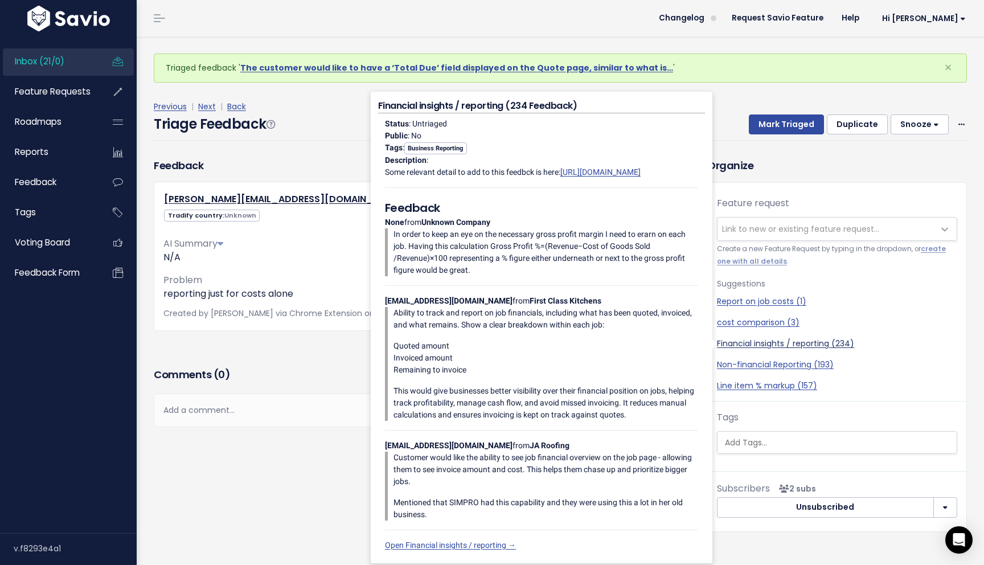
click at [801, 344] on link "Financial insights / reporting (234)" at bounding box center [837, 344] width 240 height 12
select select "20641"
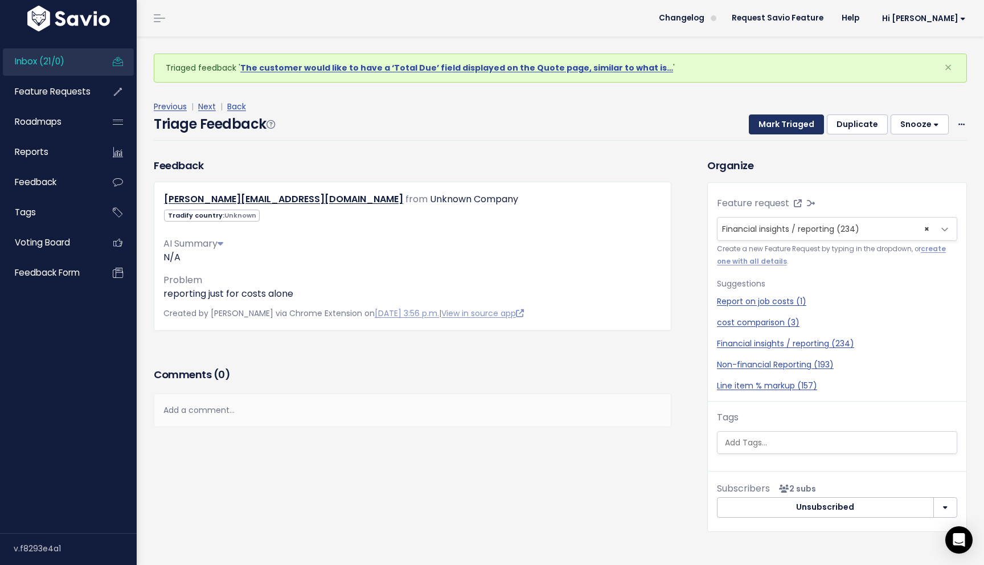
click at [803, 124] on button "Mark Triaged" at bounding box center [785, 124] width 75 height 20
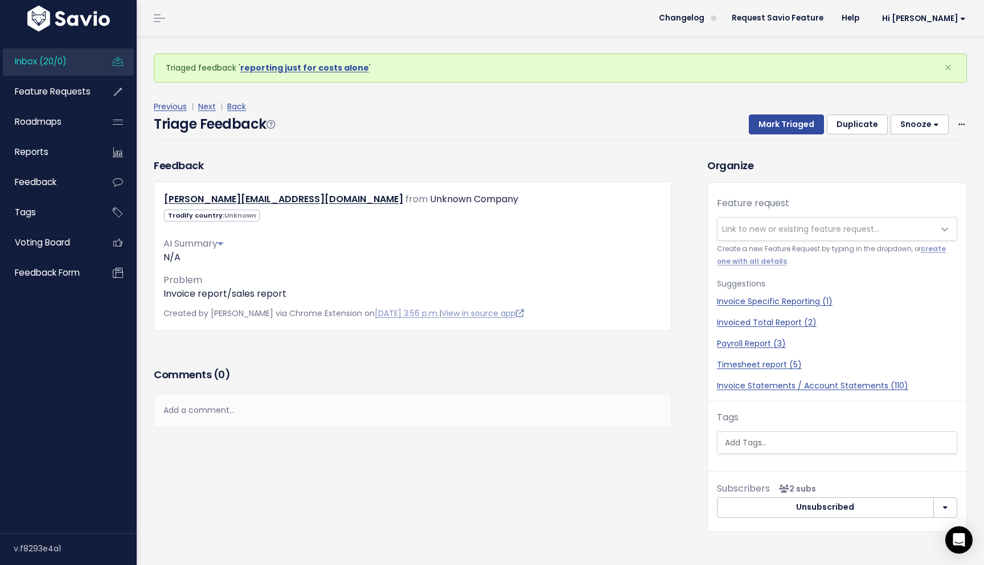
click at [802, 227] on span "Link to new or existing feature request..." at bounding box center [800, 228] width 157 height 11
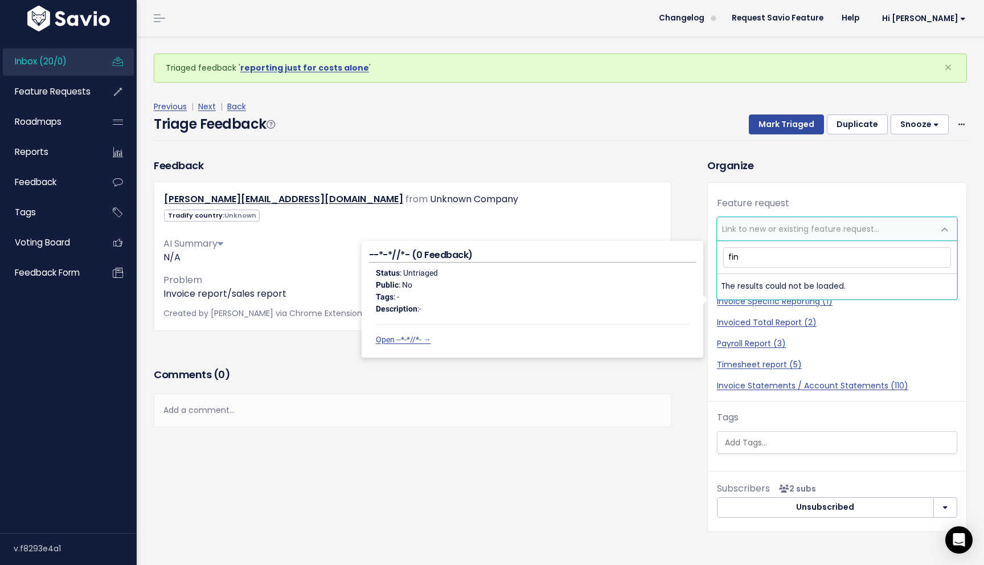
type input "fina"
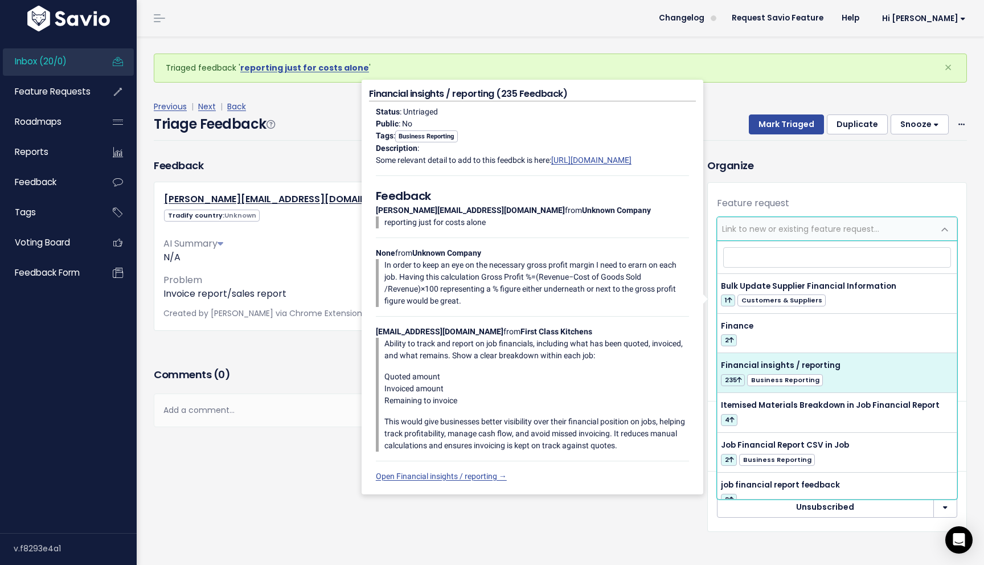
select select "20641"
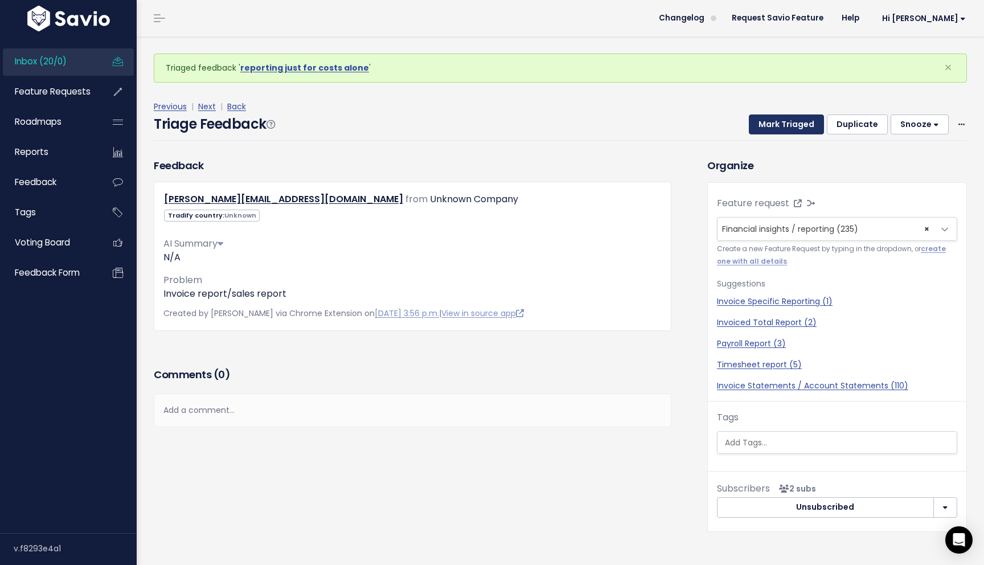
click at [780, 127] on button "Mark Triaged" at bounding box center [785, 124] width 75 height 20
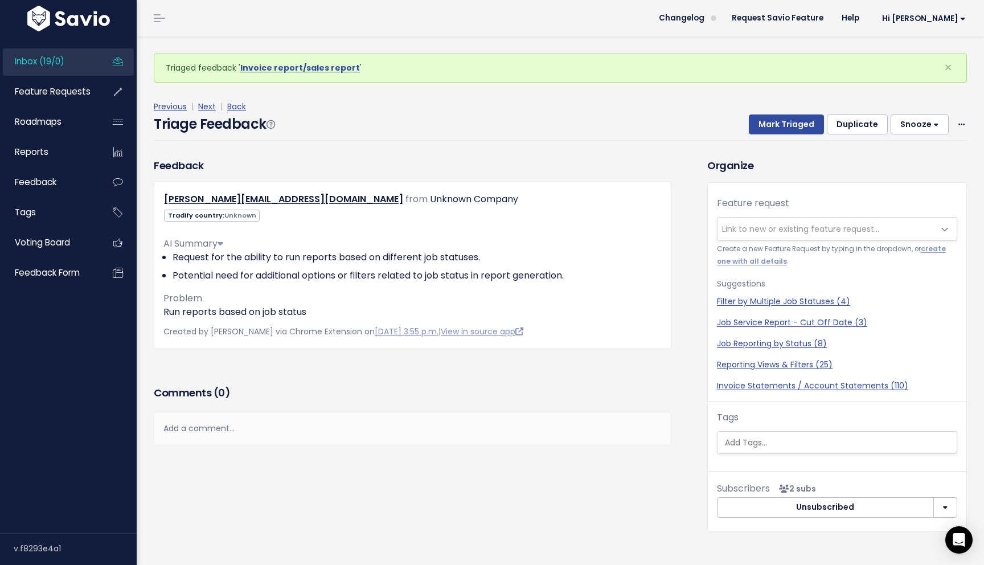
click at [475, 362] on div "Feedback [PERSON_NAME][EMAIL_ADDRESS][DOMAIN_NAME] from Unknown Company Tradify…" at bounding box center [412, 270] width 534 height 225
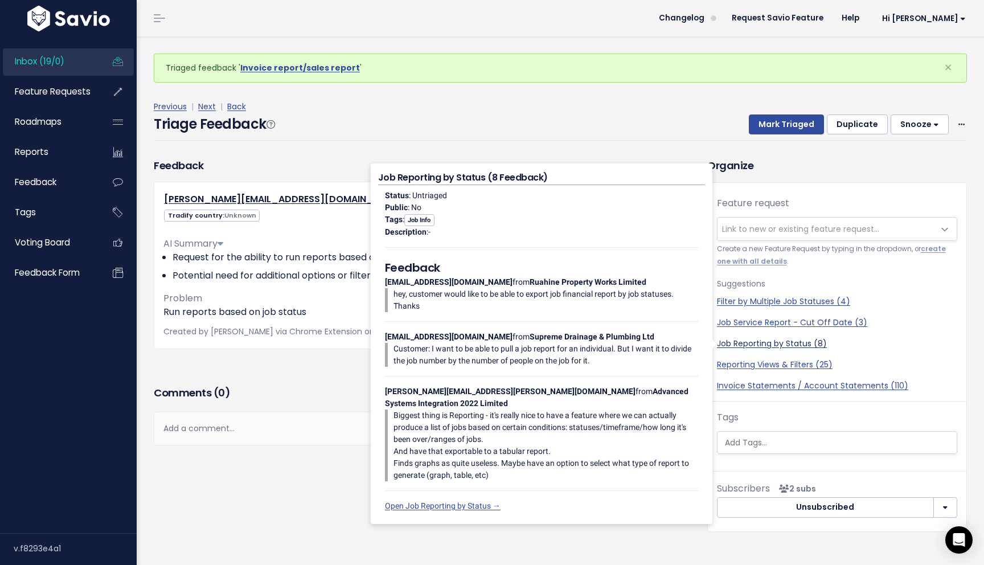
click at [801, 345] on link "Job Reporting by Status (8)" at bounding box center [837, 344] width 240 height 12
select select "42884"
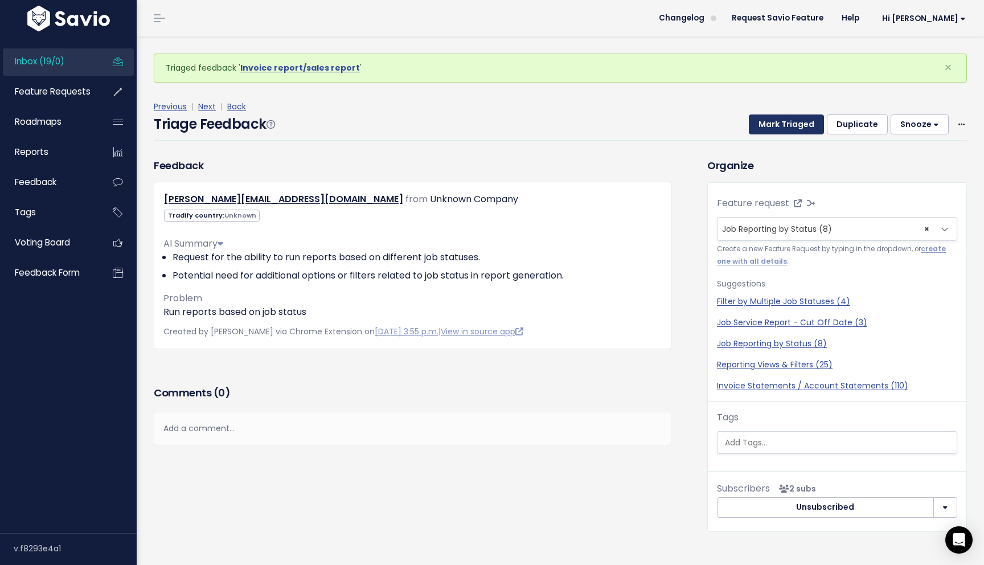
click at [797, 126] on button "Mark Triaged" at bounding box center [785, 124] width 75 height 20
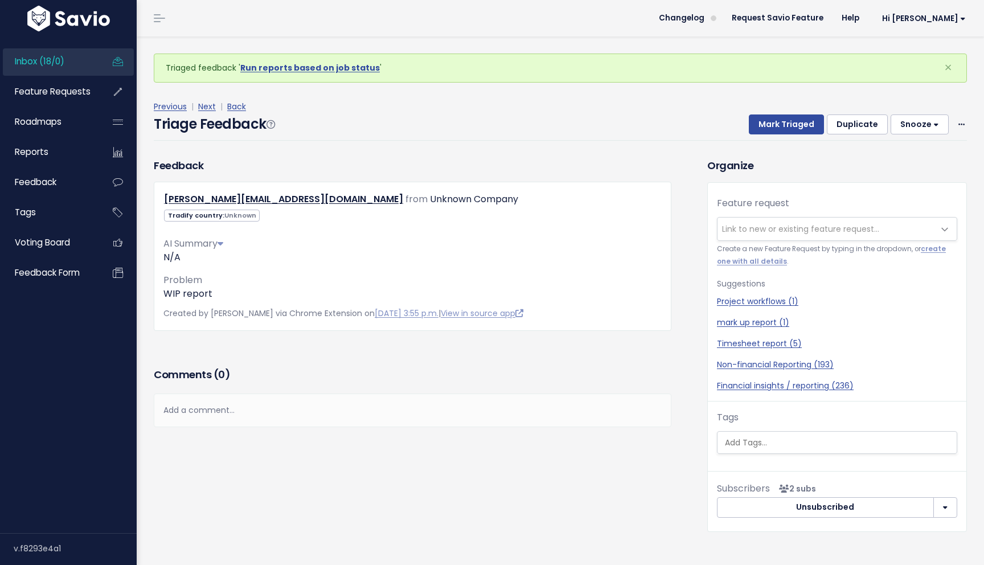
click at [789, 229] on span "Link to new or existing feature request..." at bounding box center [800, 228] width 157 height 11
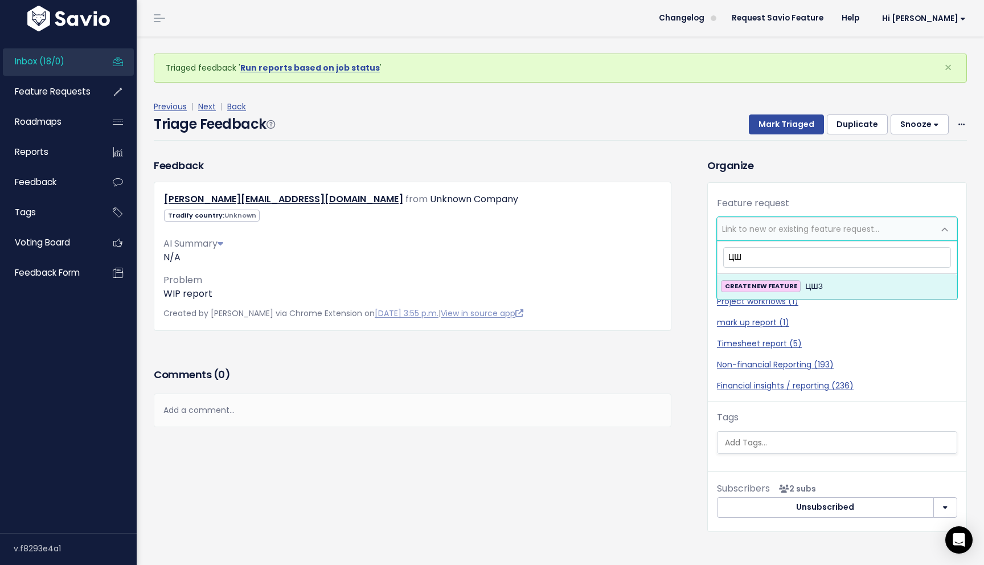
type input "Ц"
type input "WIP"
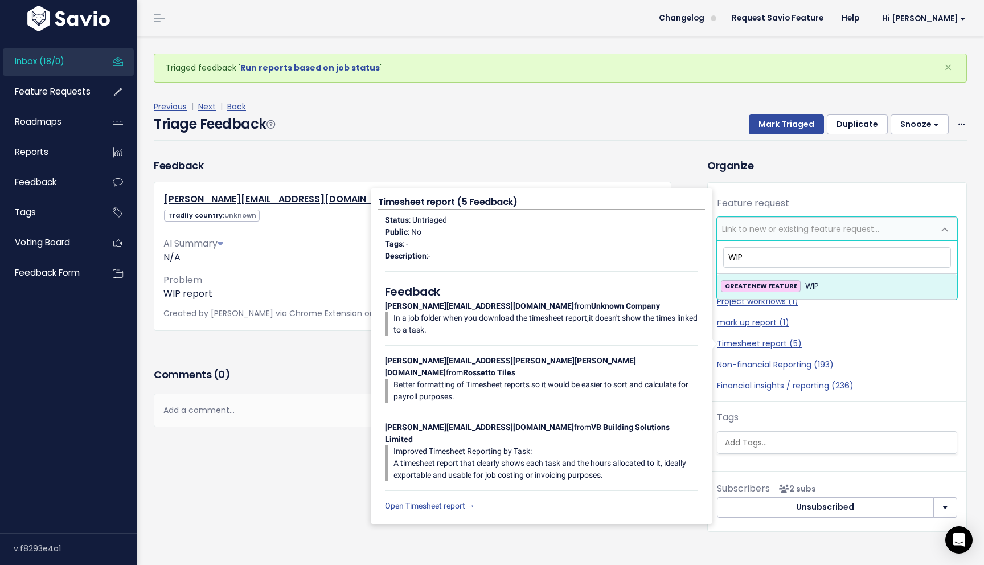
click at [911, 357] on div "Project workflows (1) mark up report (1) Timesheet report (5) Non-financial Rep…" at bounding box center [837, 343] width 240 height 96
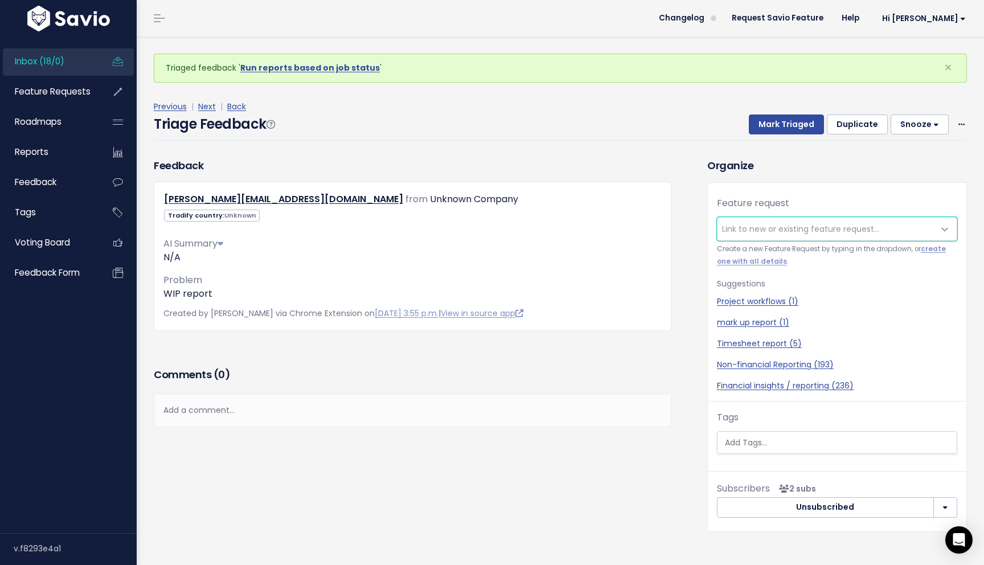
click at [785, 229] on span "Link to new or existing feature request..." at bounding box center [800, 228] width 157 height 11
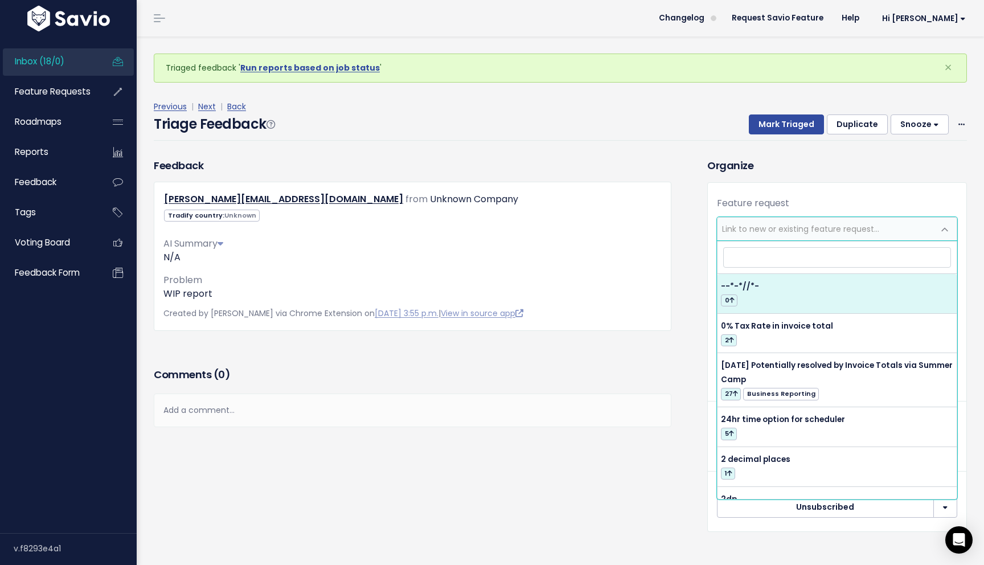
type input "W"
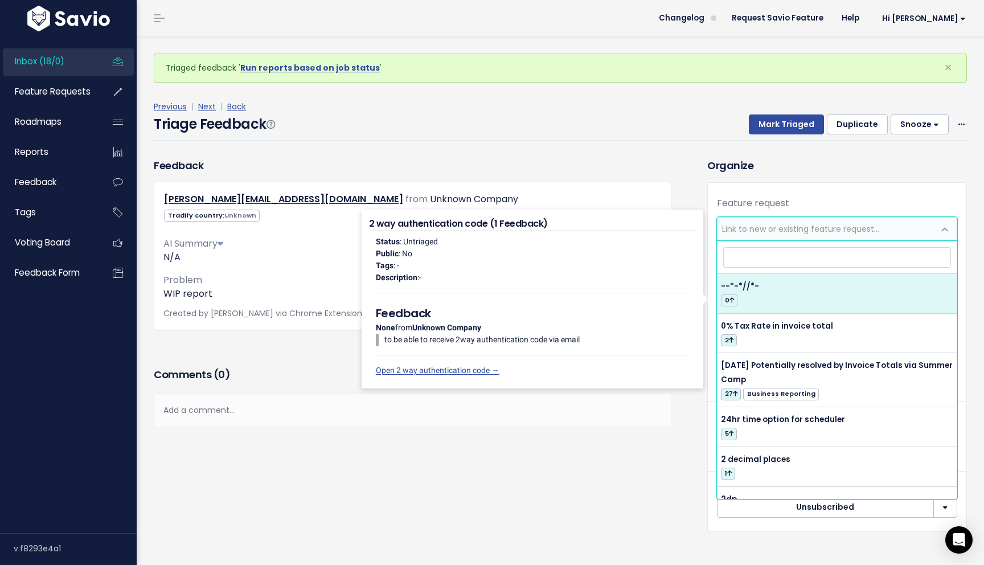
click at [653, 449] on div "Comments ( 0 ) Add a comment... | | | | Add a comment... xxxxxxxxxx These are n…" at bounding box center [412, 413] width 534 height 96
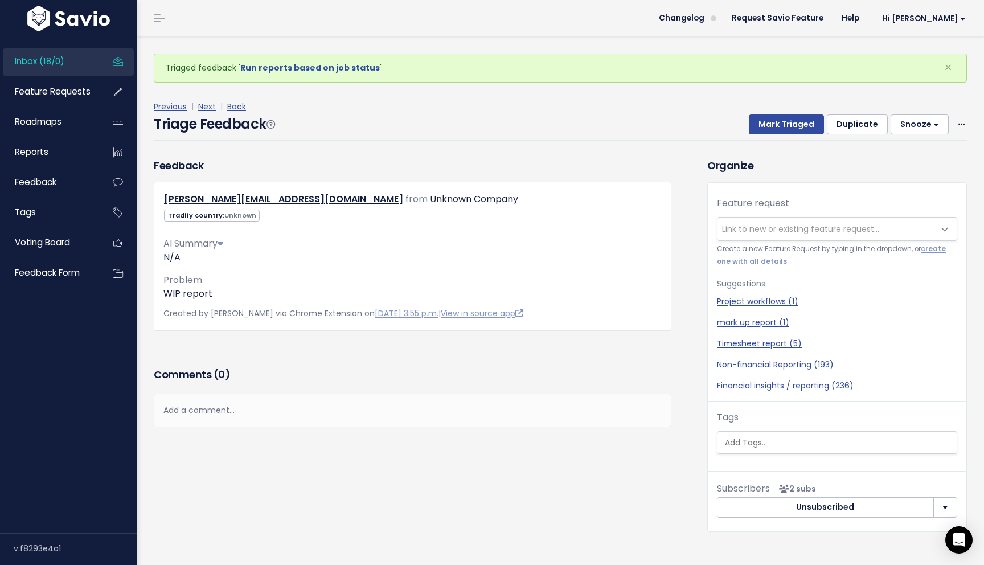
click at [770, 229] on span "Link to new or existing feature request..." at bounding box center [800, 228] width 157 height 11
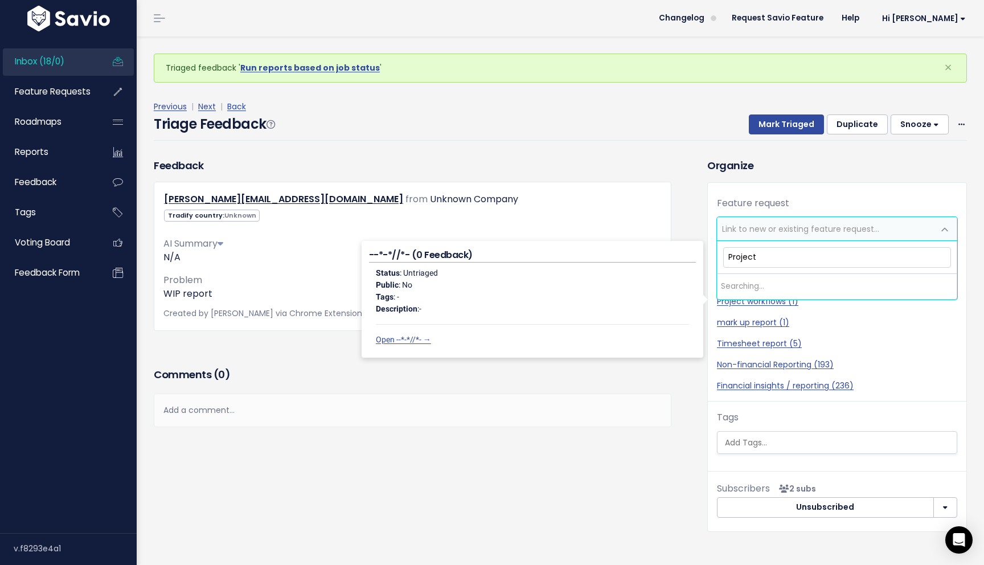
type input "Project"
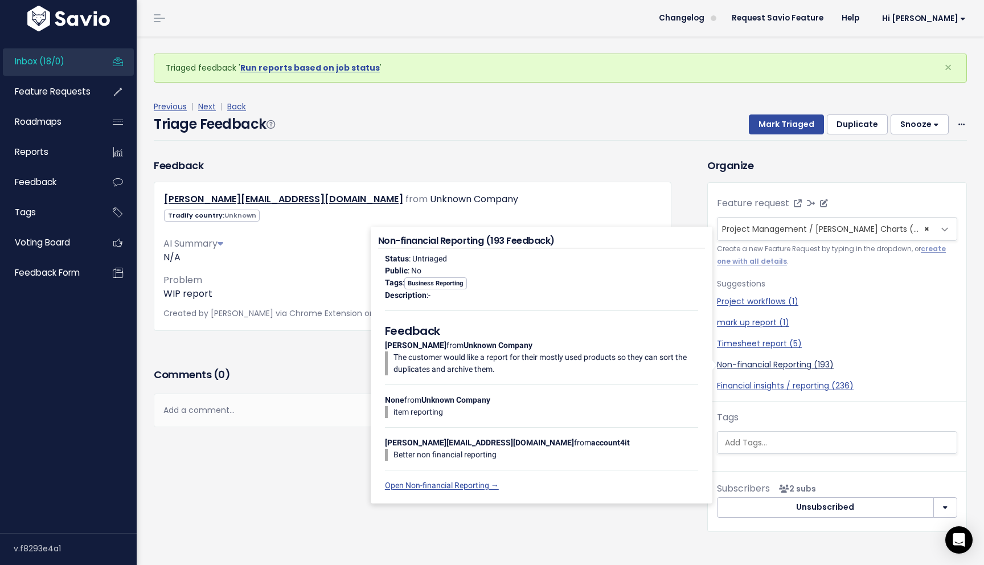
click at [782, 365] on link "Non-financial Reporting (193)" at bounding box center [837, 365] width 240 height 12
select select "49781"
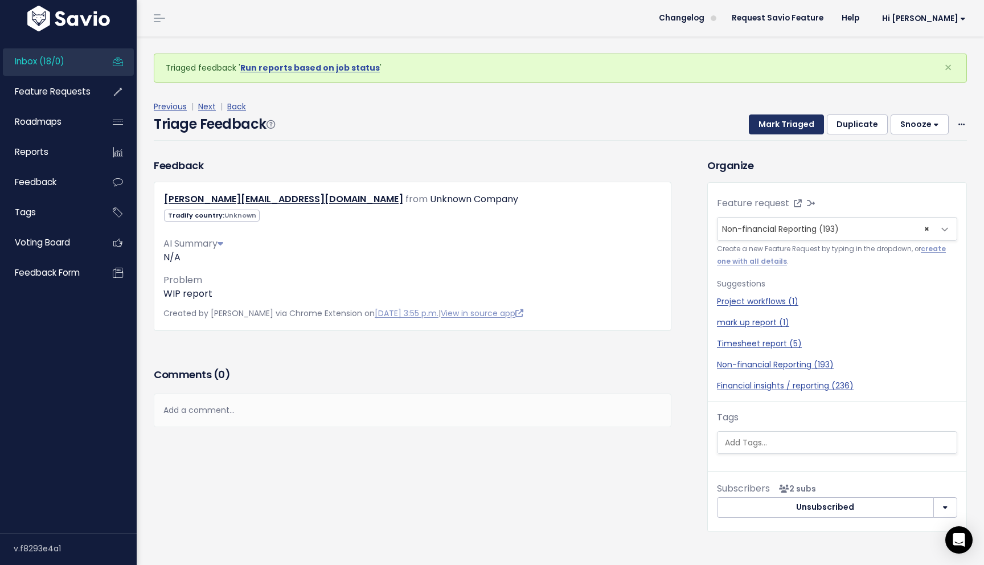
click at [797, 123] on button "Mark Triaged" at bounding box center [785, 124] width 75 height 20
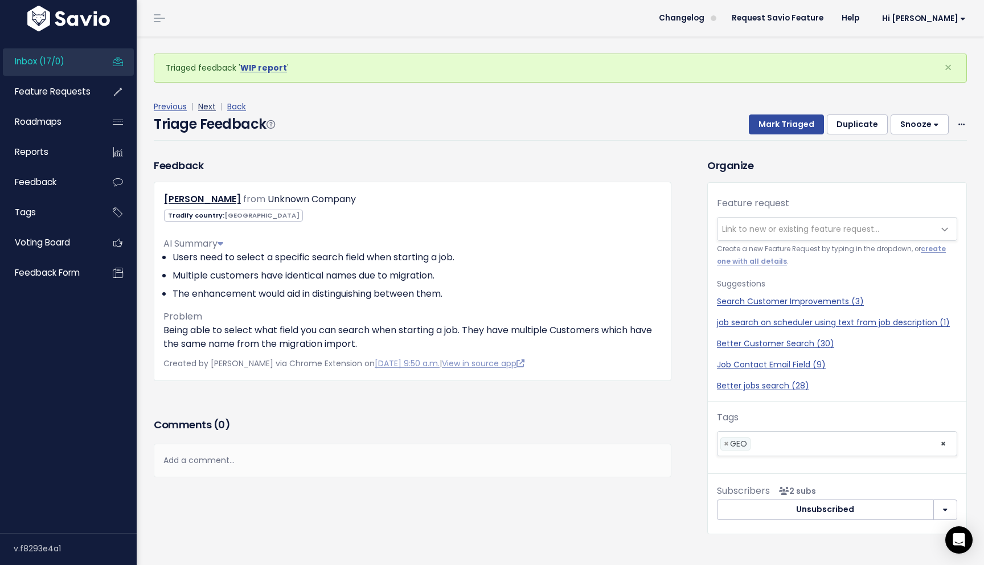
click at [203, 107] on link "Next" at bounding box center [207, 106] width 18 height 11
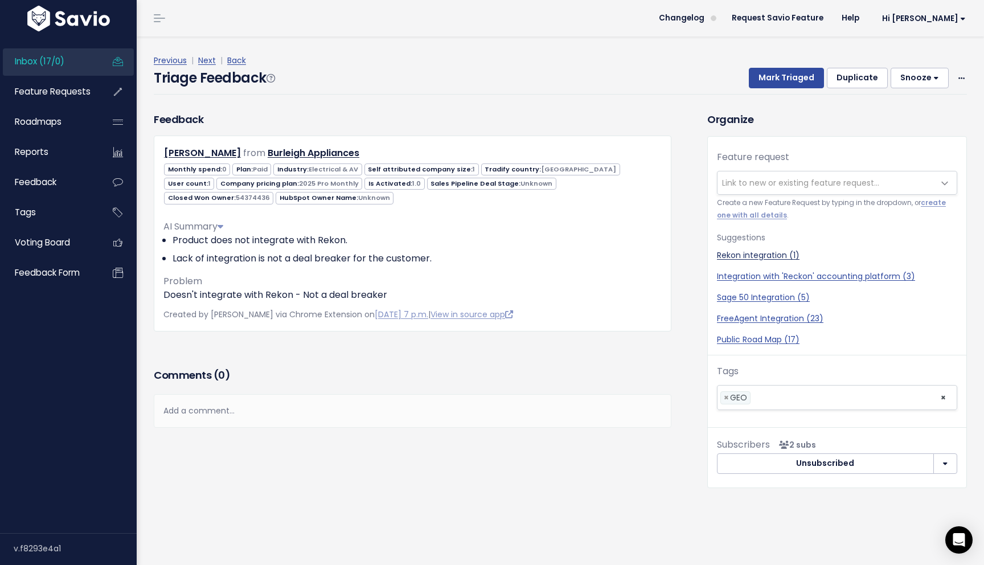
click at [752, 257] on link "Rekon integration (1)" at bounding box center [837, 255] width 240 height 12
select select "57046"
click at [792, 69] on button "Mark Triaged" at bounding box center [785, 78] width 75 height 20
